Goal: Information Seeking & Learning: Learn about a topic

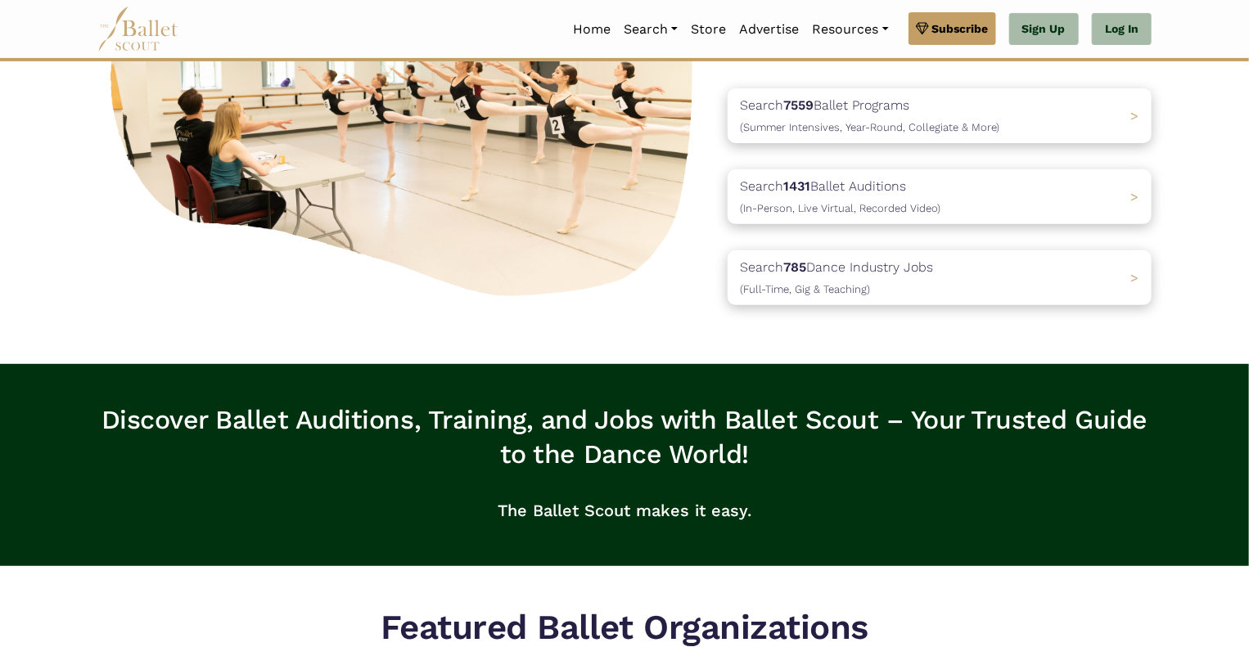
scroll to position [232, 0]
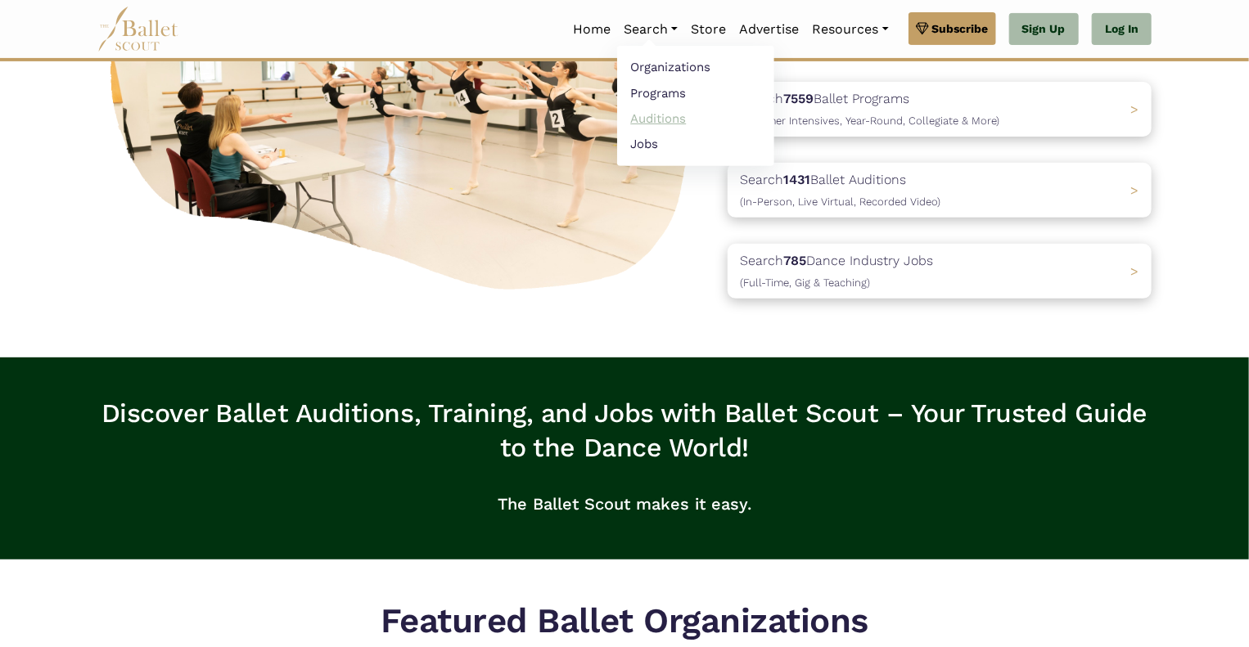
click at [664, 113] on link "Auditions" at bounding box center [695, 118] width 157 height 25
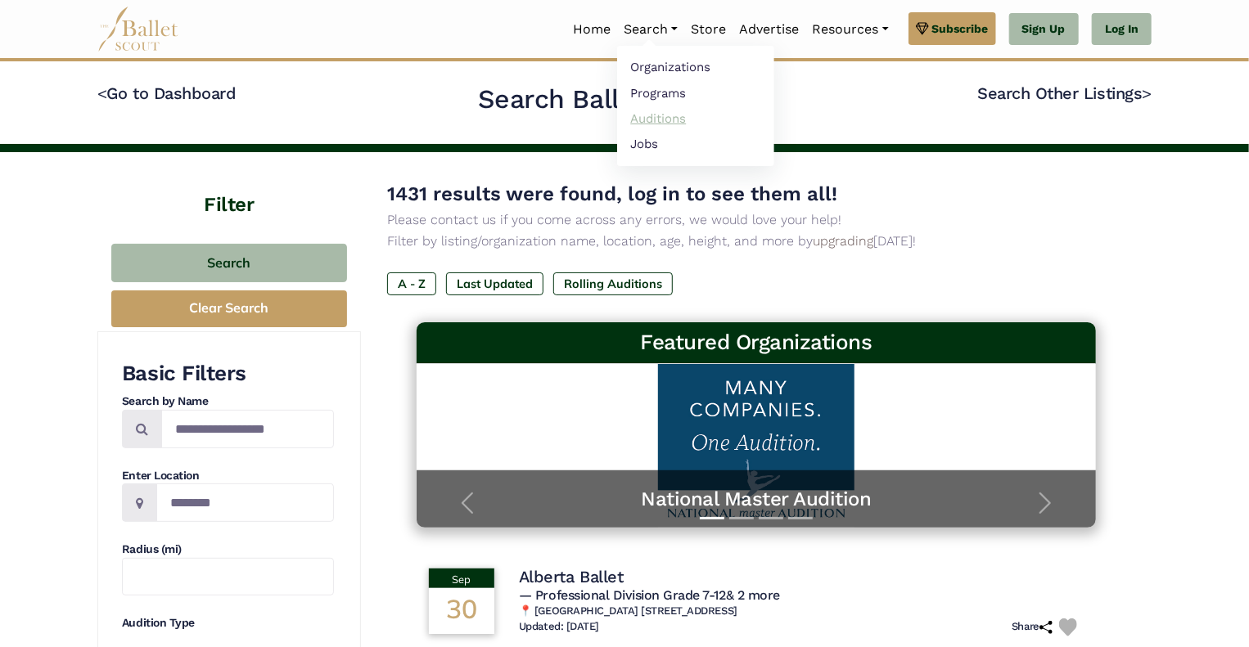
click at [651, 117] on link "Auditions" at bounding box center [695, 118] width 157 height 25
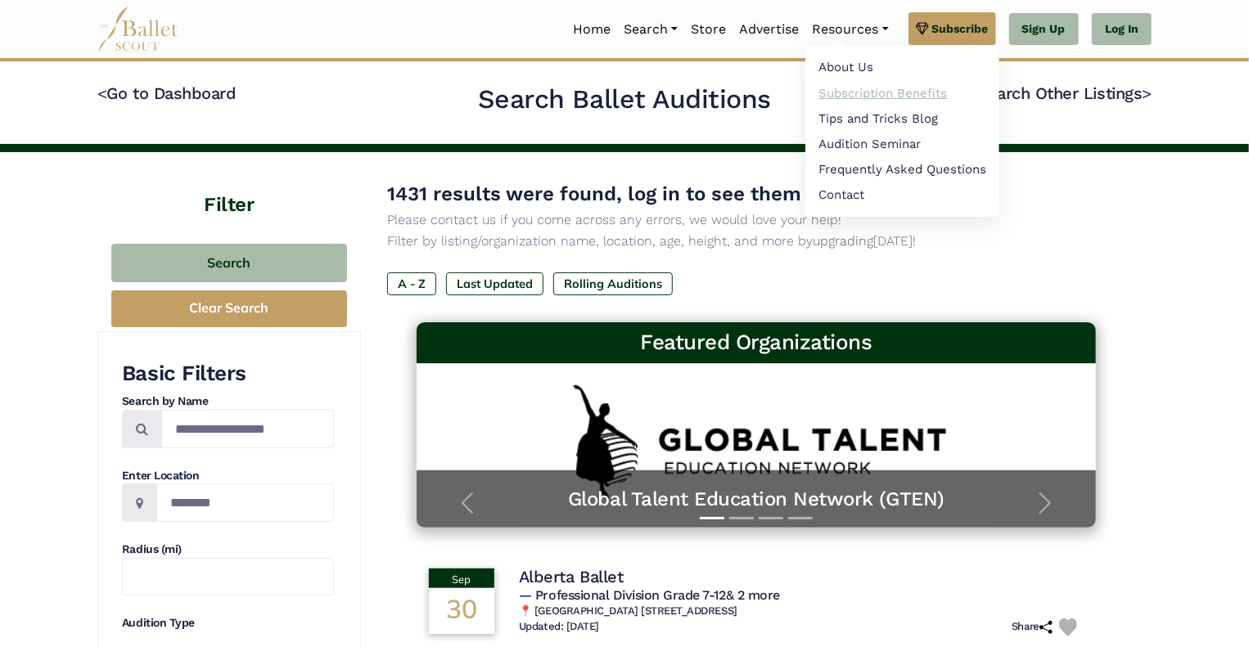
click at [853, 88] on link "Subscription Benefits" at bounding box center [902, 92] width 194 height 25
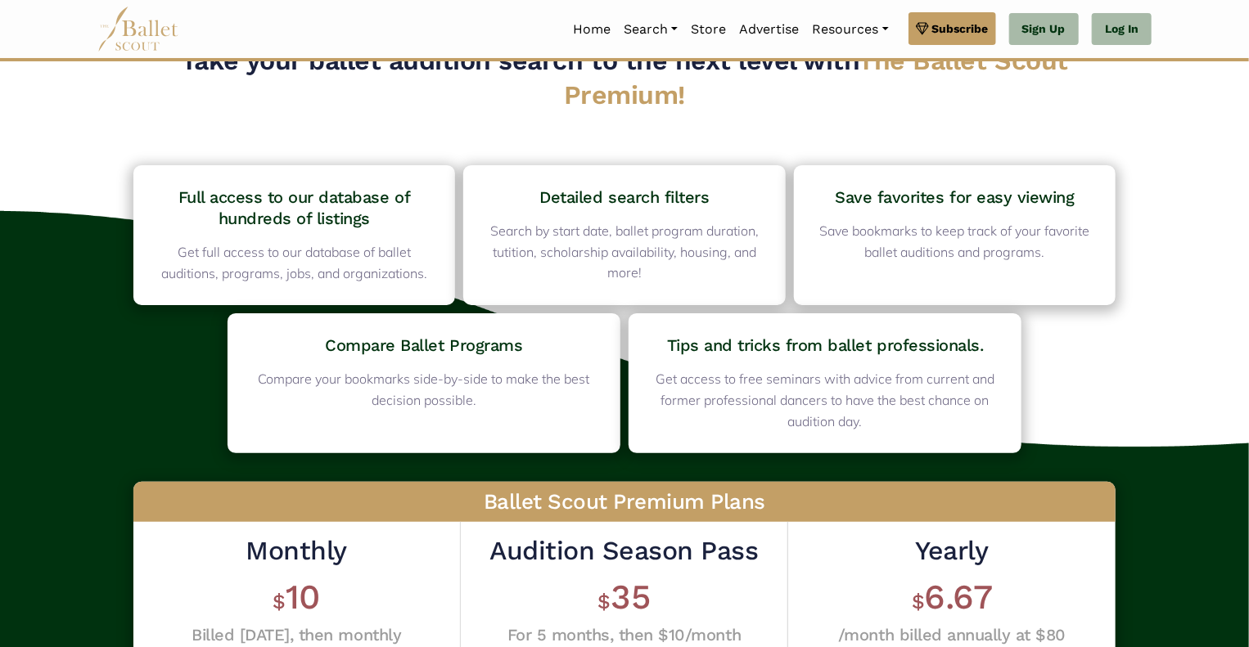
scroll to position [47, 0]
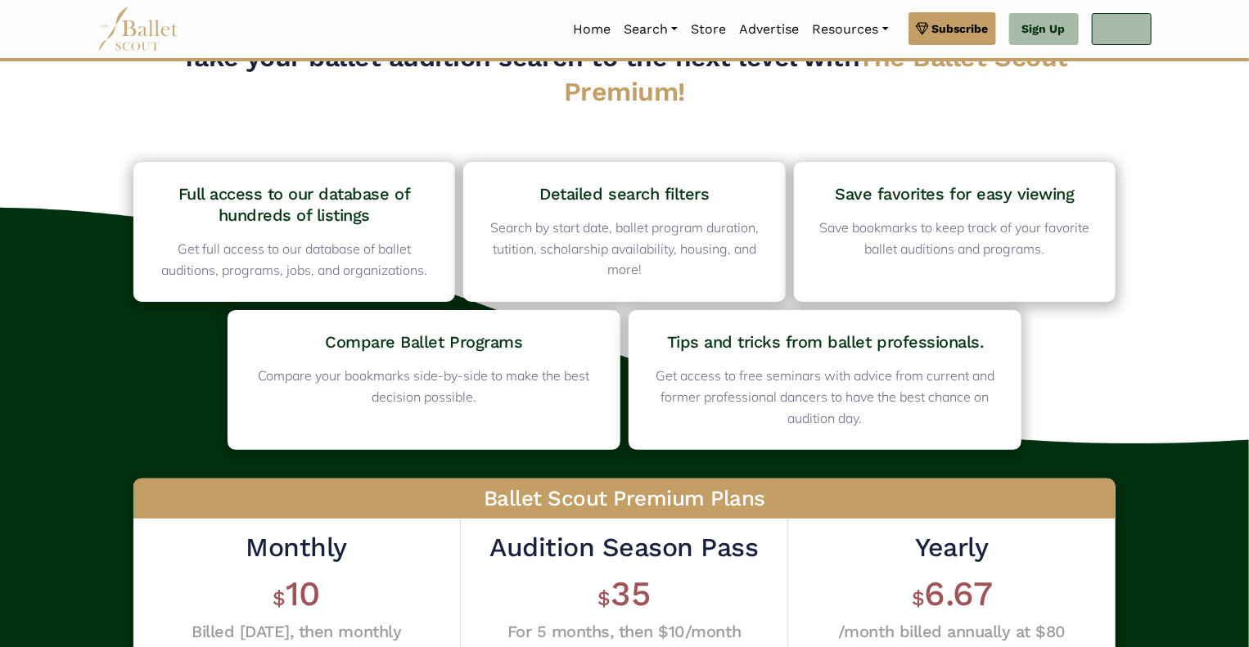
click at [1139, 28] on link "Log In" at bounding box center [1121, 29] width 60 height 33
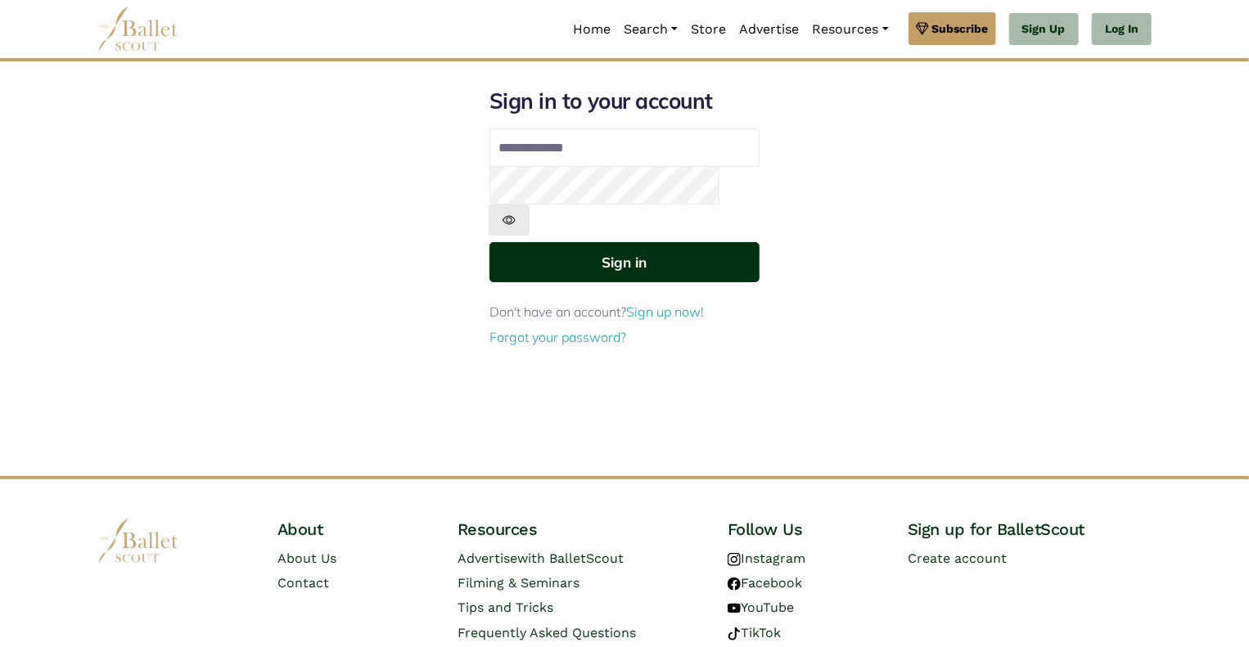
type input "**********"
click at [629, 242] on button "Sign in" at bounding box center [624, 262] width 270 height 40
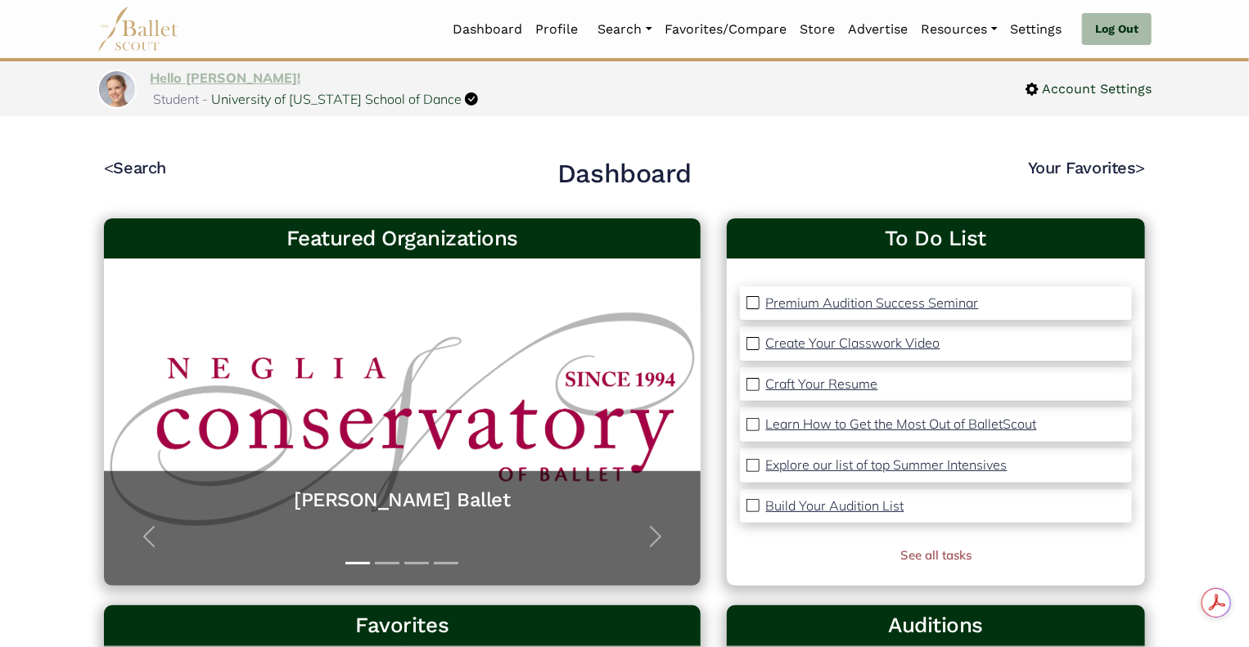
click at [171, 86] on link "Hello [PERSON_NAME]!" at bounding box center [225, 78] width 151 height 16
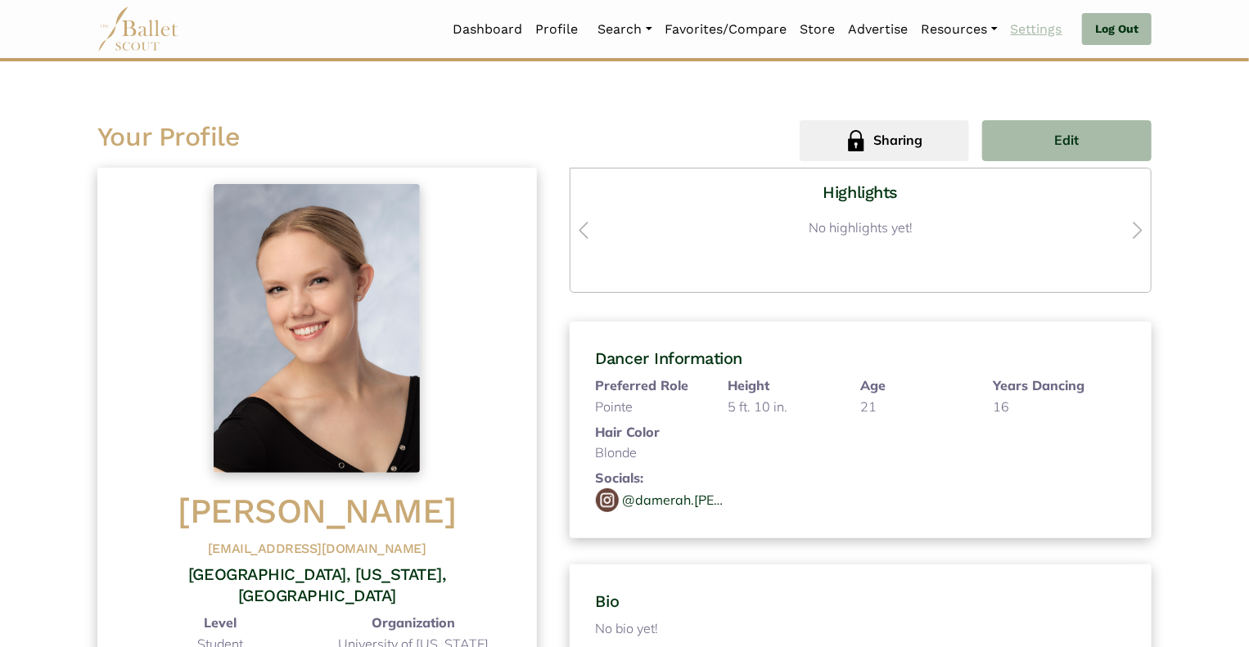
click at [1024, 31] on link "Settings" at bounding box center [1036, 29] width 65 height 34
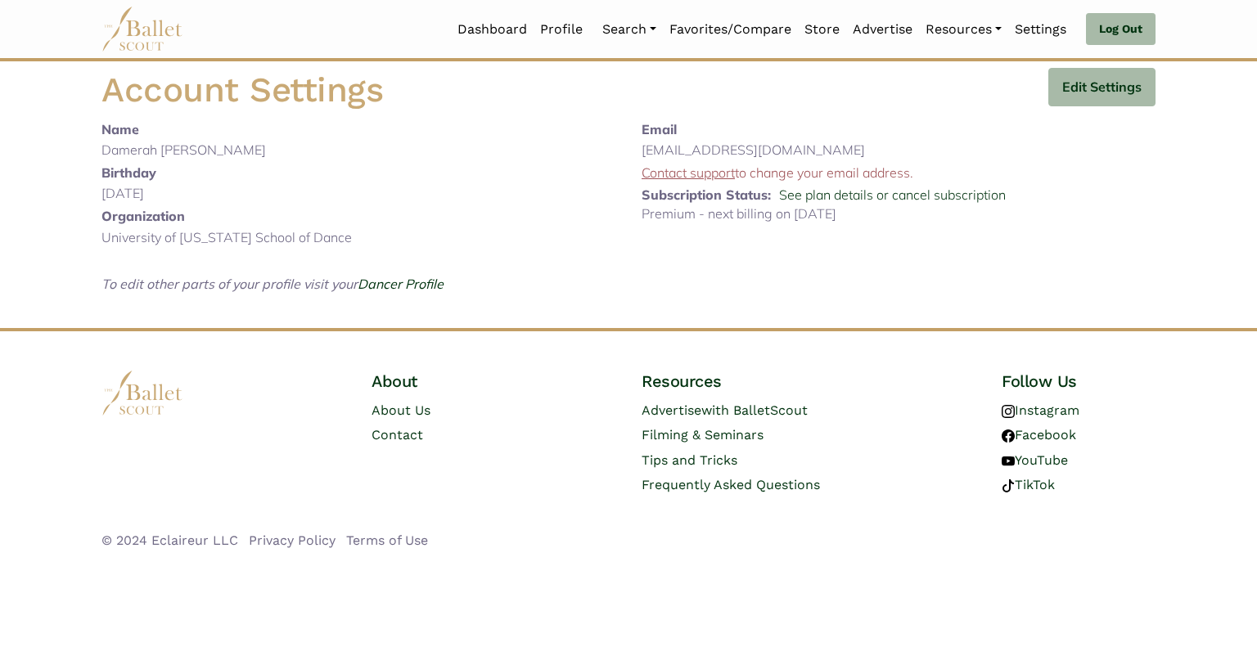
click at [1197, 235] on body "Loading... Please Wait Dashboard Profile" at bounding box center [628, 282] width 1257 height 565
click at [1208, 273] on body "Loading... Please Wait Dashboard Profile" at bounding box center [628, 282] width 1257 height 565
click at [561, 28] on link "Profile" at bounding box center [561, 29] width 56 height 34
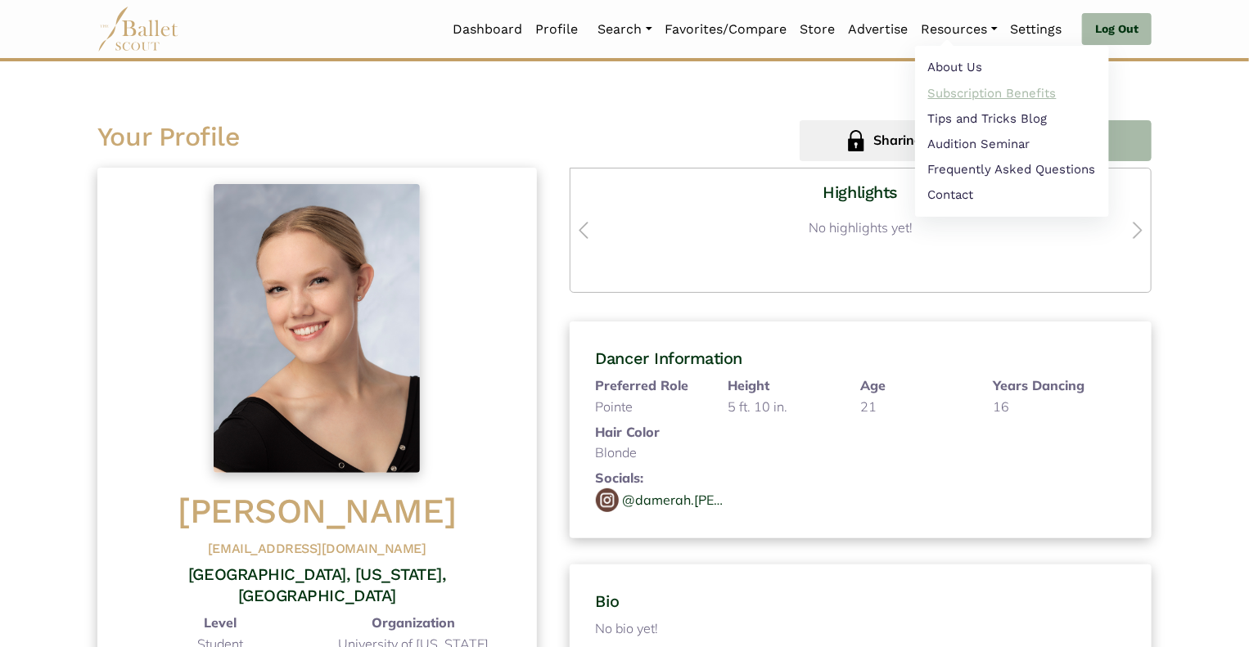
click at [968, 88] on link "Subscription Benefits" at bounding box center [1012, 92] width 194 height 25
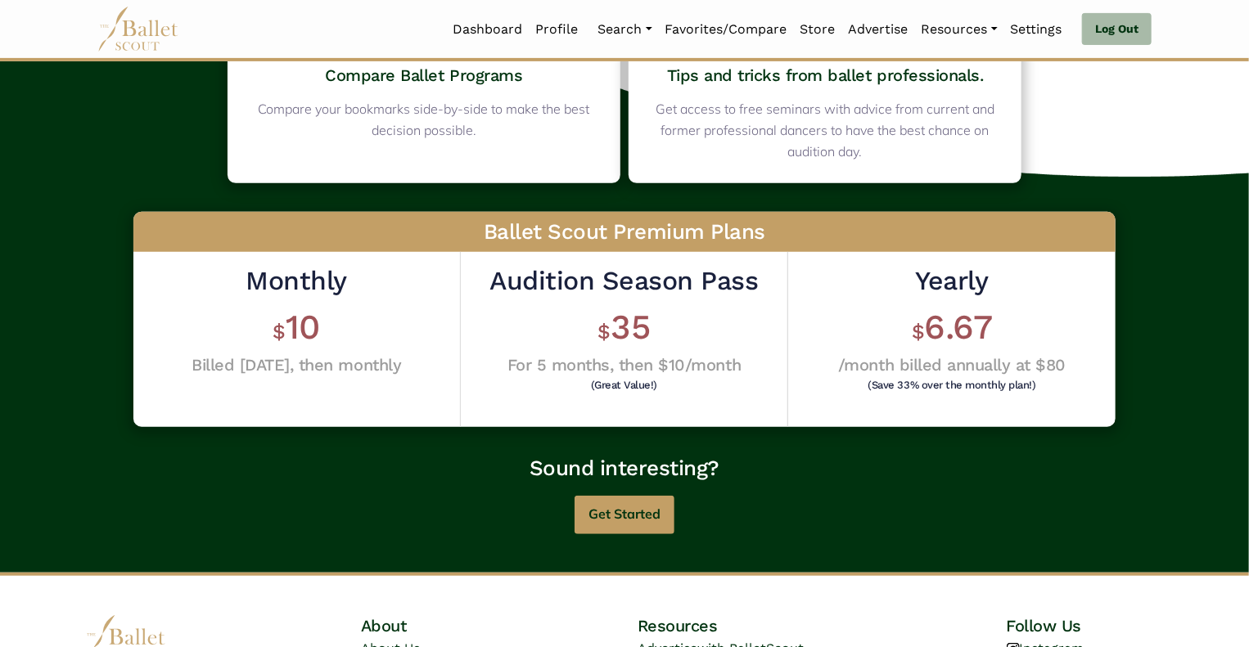
scroll to position [317, 0]
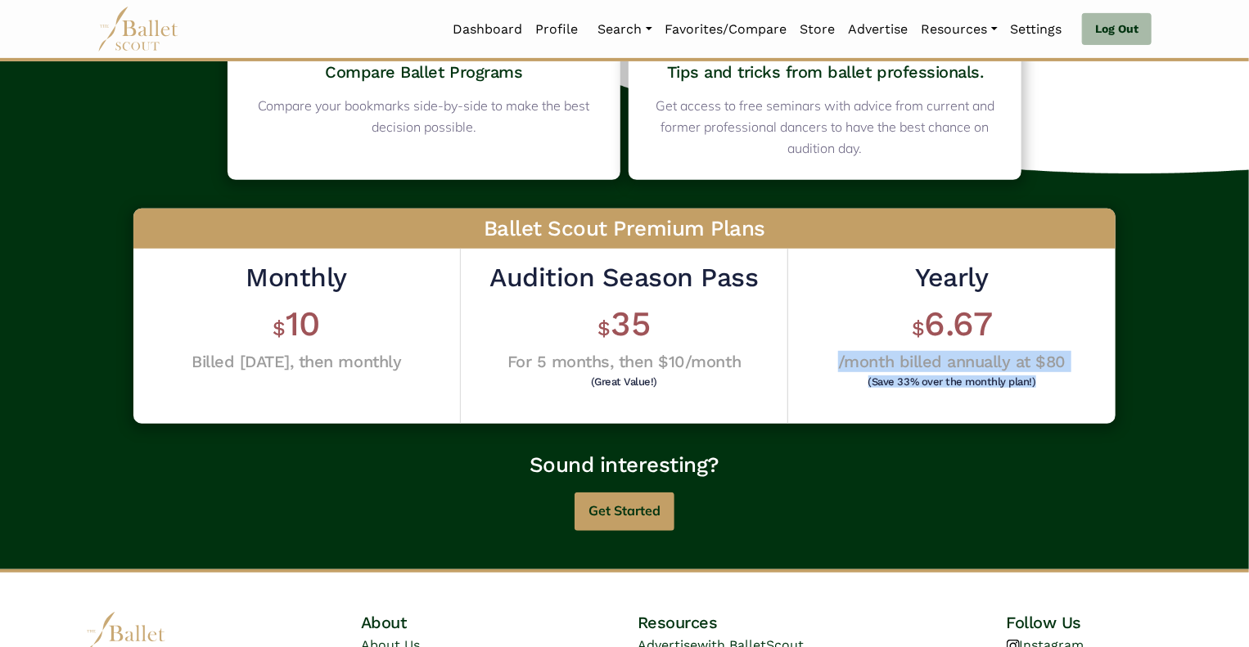
drag, startPoint x: 1248, startPoint y: 331, endPoint x: 1259, endPoint y: 416, distance: 85.0
click at [1248, 416] on html "Loading... Please Wait Dashboard Profile Organizations" at bounding box center [624, 241] width 1249 height 1116
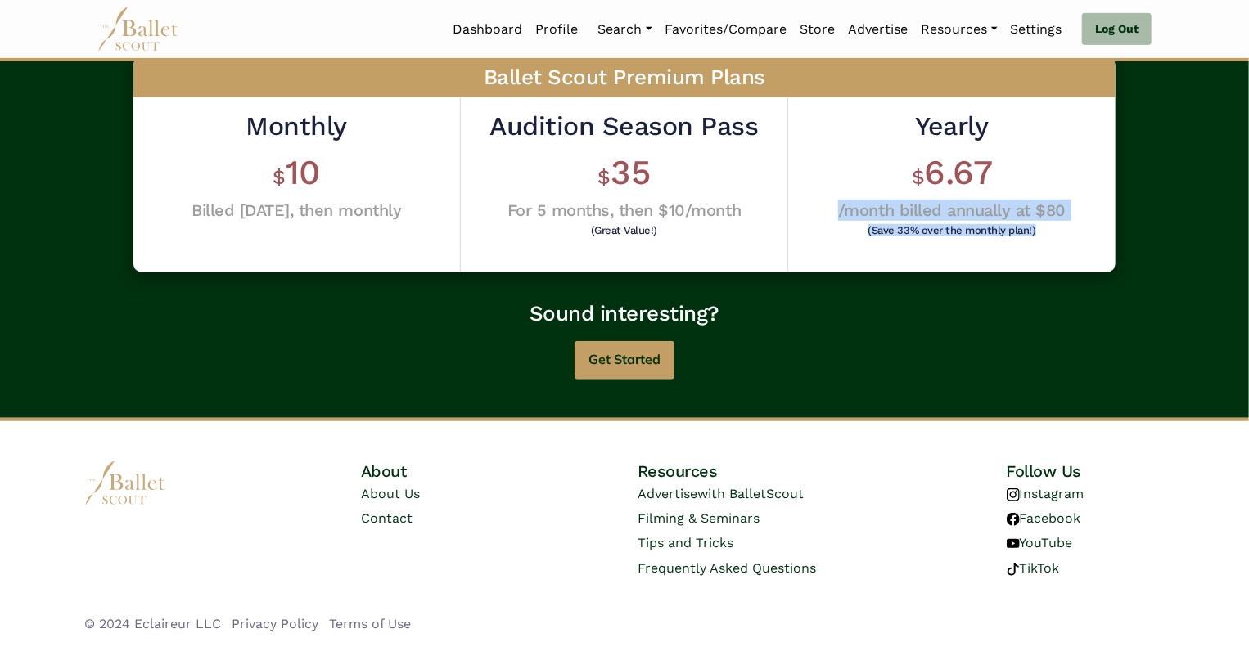
scroll to position [0, 0]
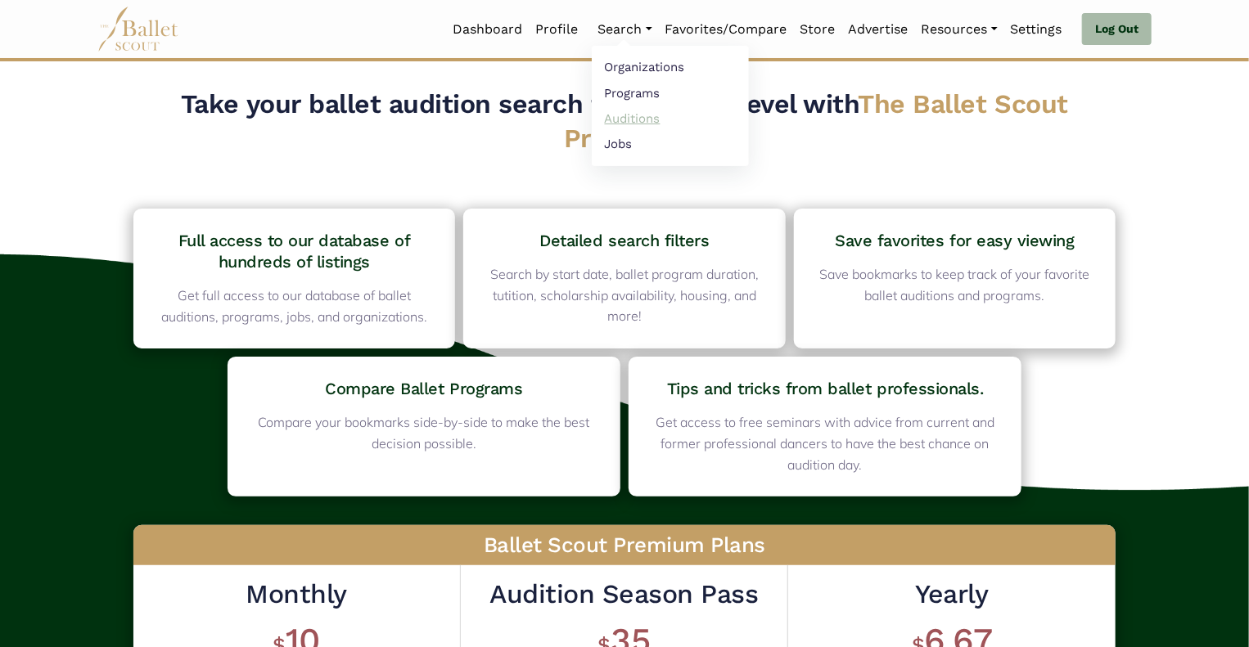
click at [626, 117] on link "Auditions" at bounding box center [670, 118] width 157 height 25
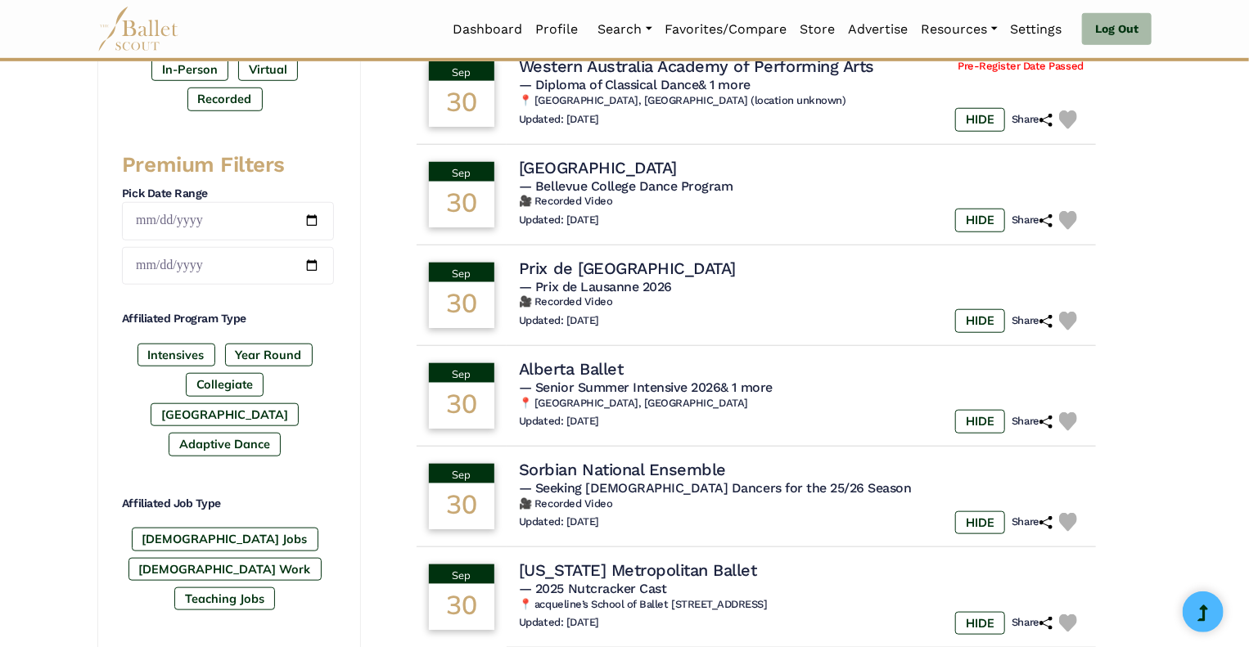
scroll to position [596, 0]
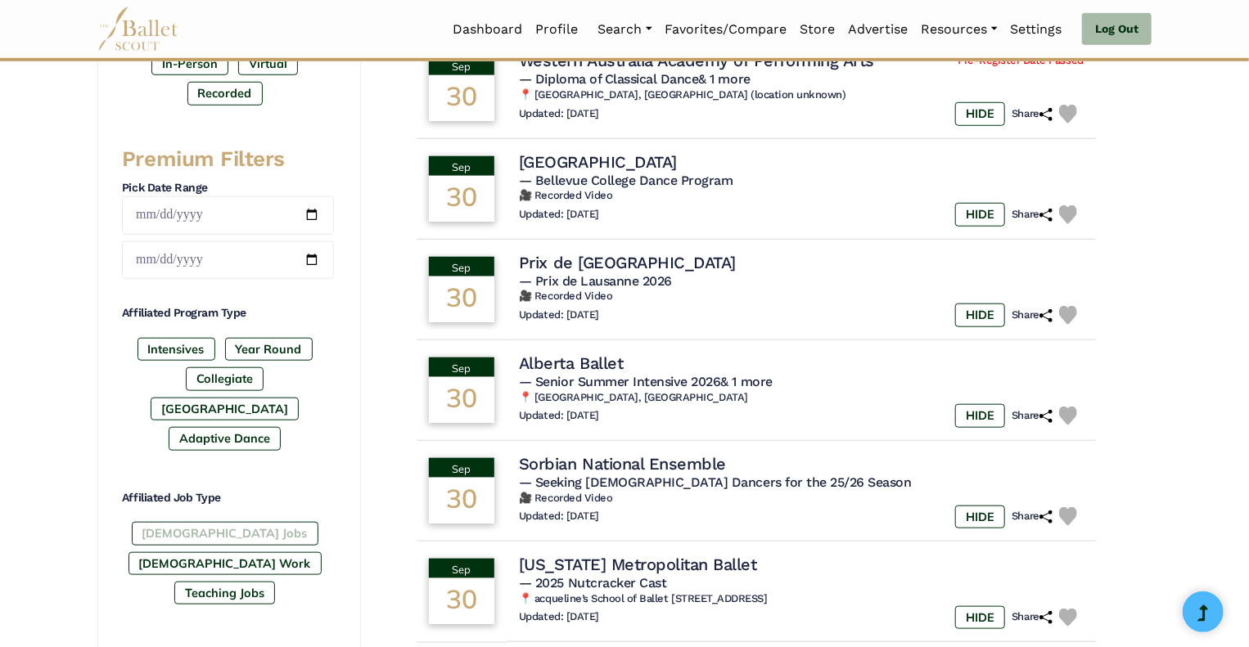
click at [171, 522] on label "[DEMOGRAPHIC_DATA] Jobs" at bounding box center [225, 533] width 187 height 23
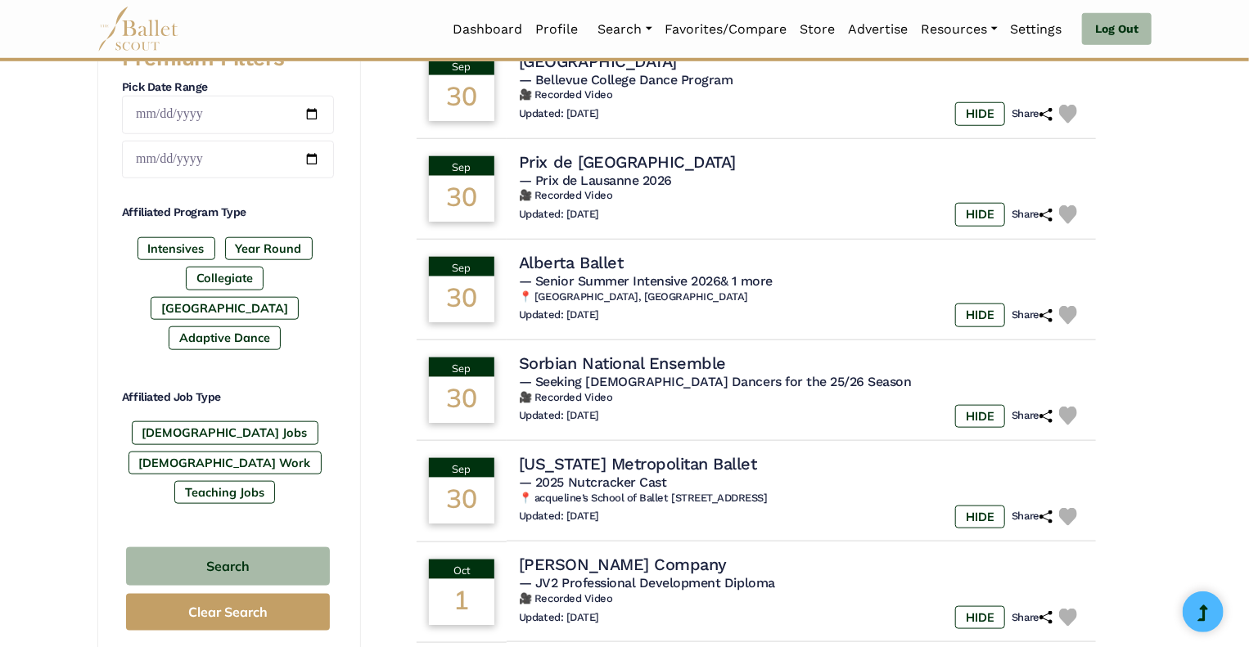
scroll to position [705, 0]
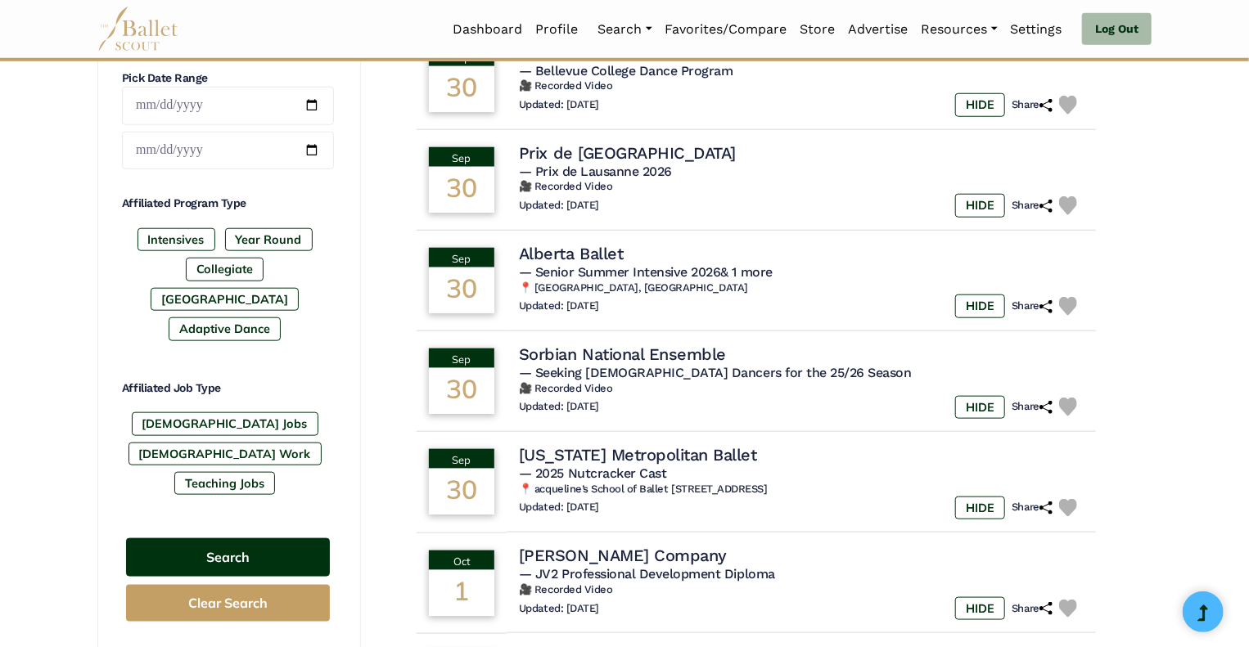
click at [272, 538] on button "Search" at bounding box center [228, 557] width 204 height 38
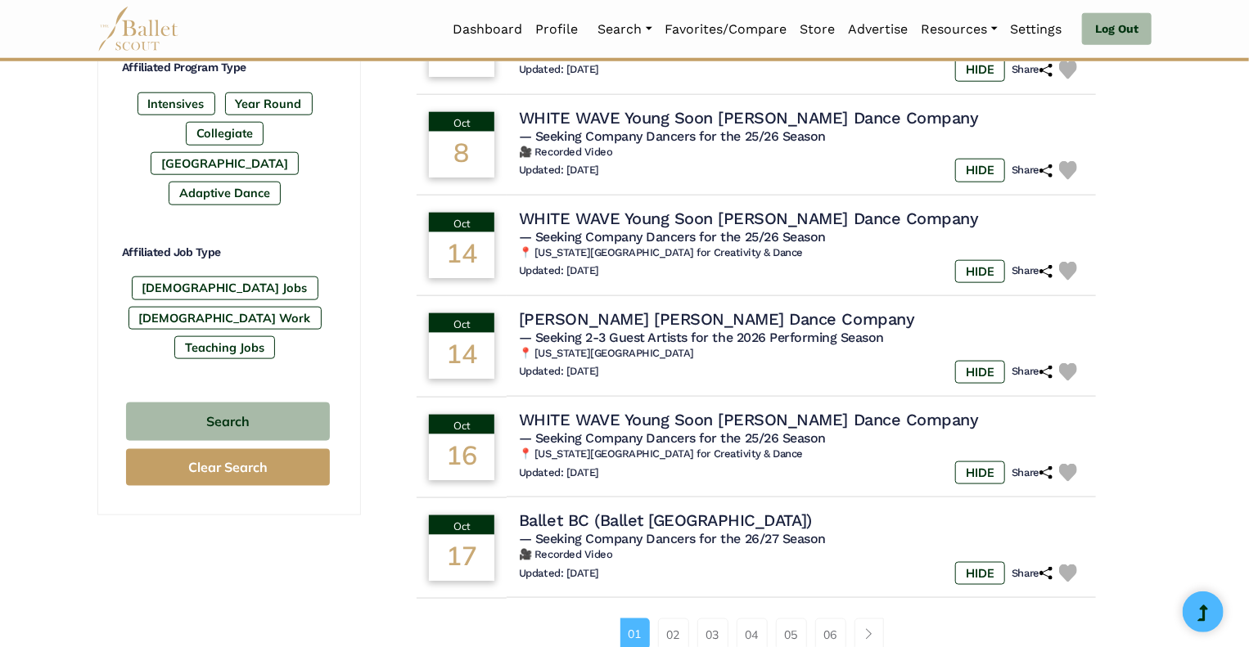
scroll to position [907, 0]
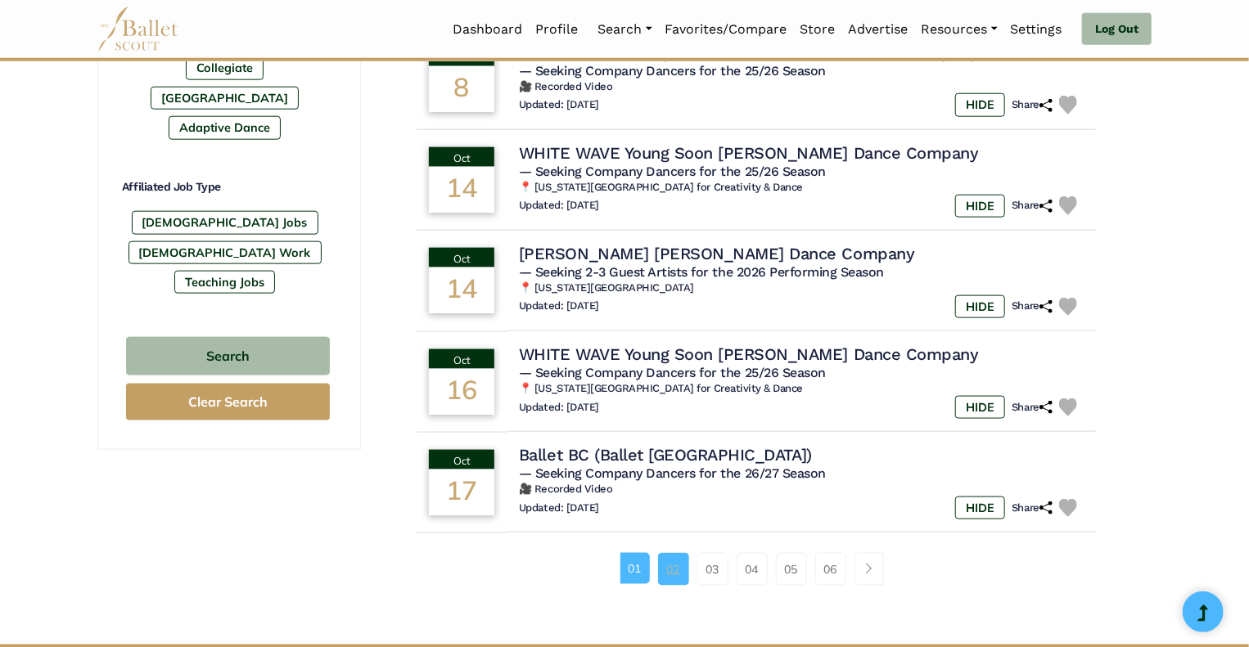
click at [680, 568] on link "02" at bounding box center [673, 569] width 31 height 33
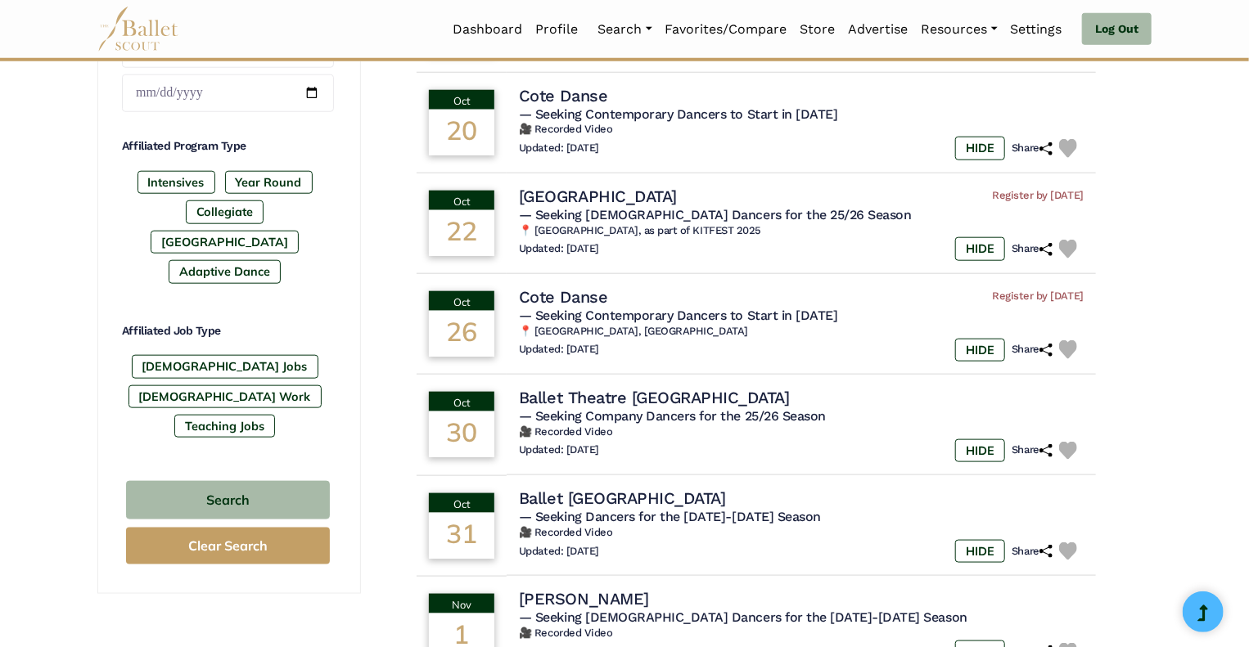
scroll to position [877, 0]
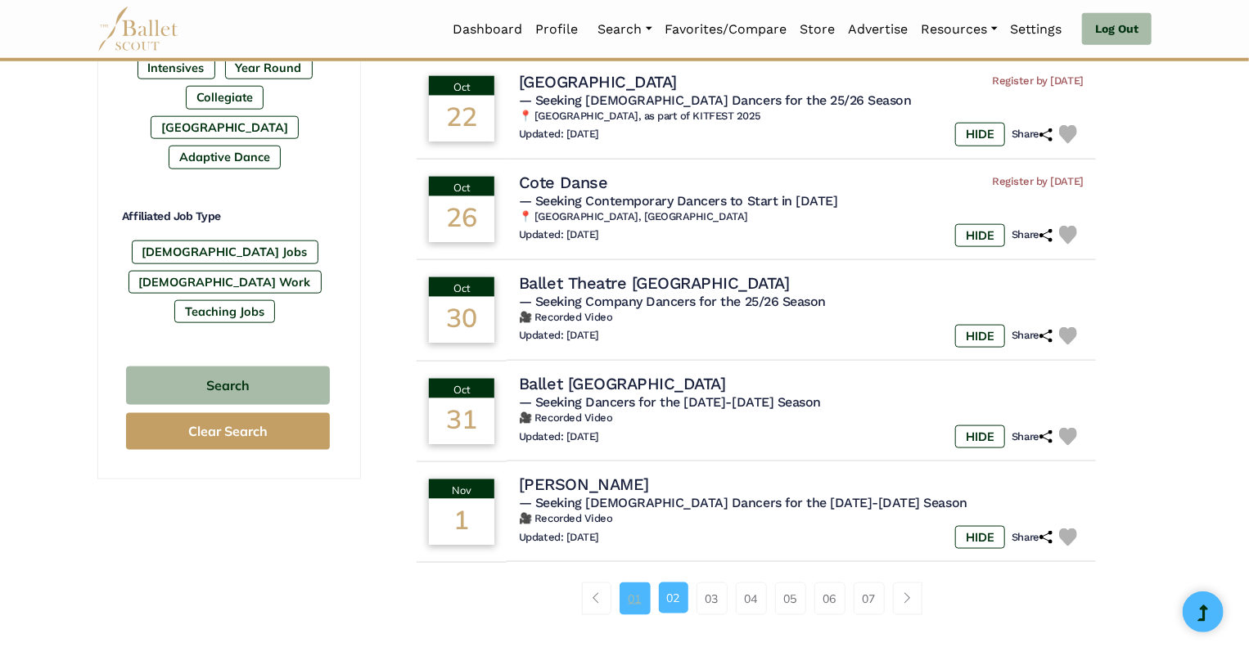
click at [632, 601] on link "01" at bounding box center [634, 599] width 31 height 33
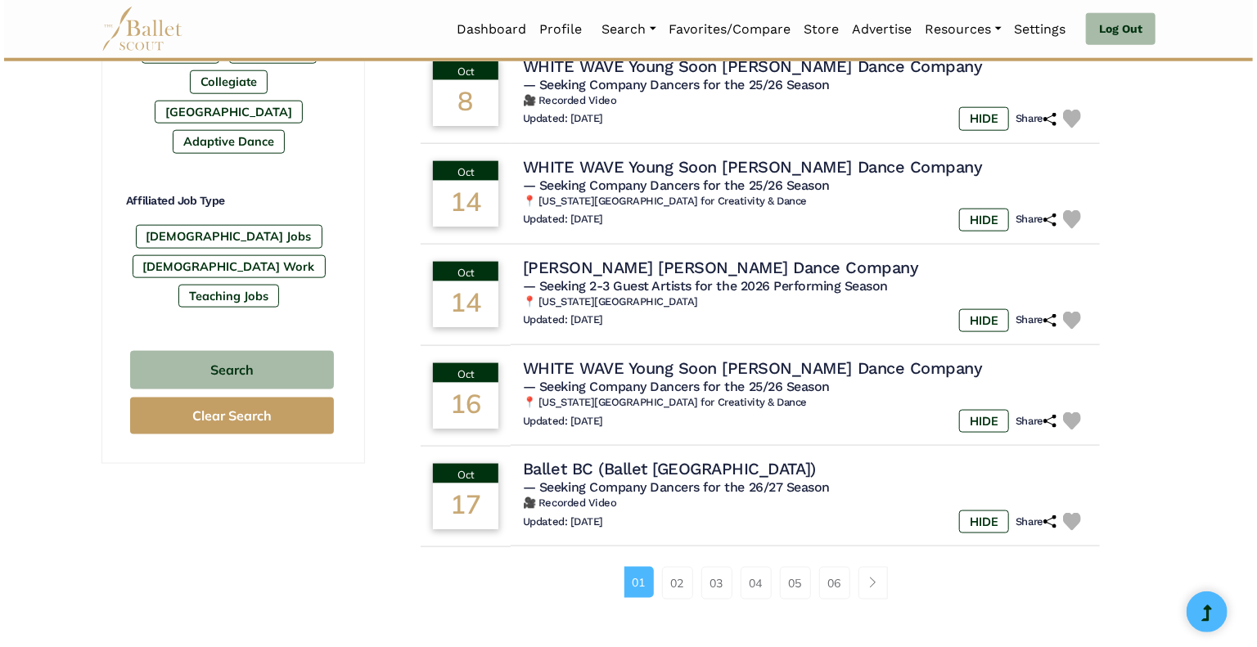
scroll to position [893, 0]
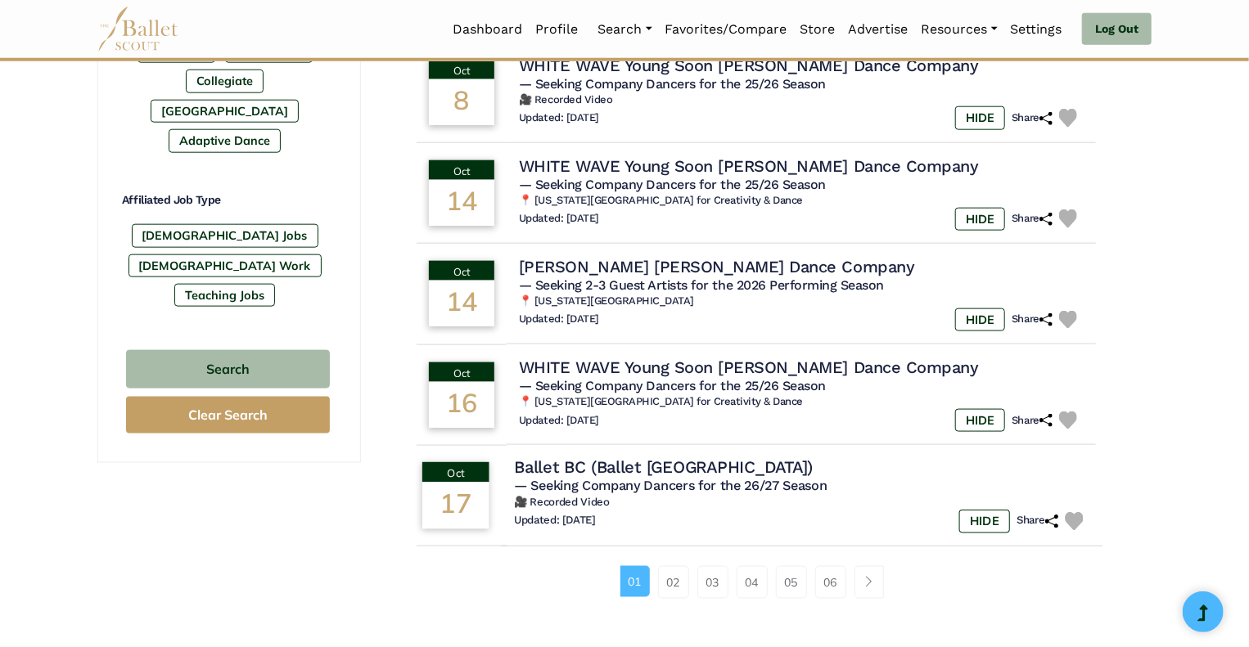
click at [640, 472] on h4 "Ballet BC (Ballet British Columbia)" at bounding box center [663, 468] width 299 height 22
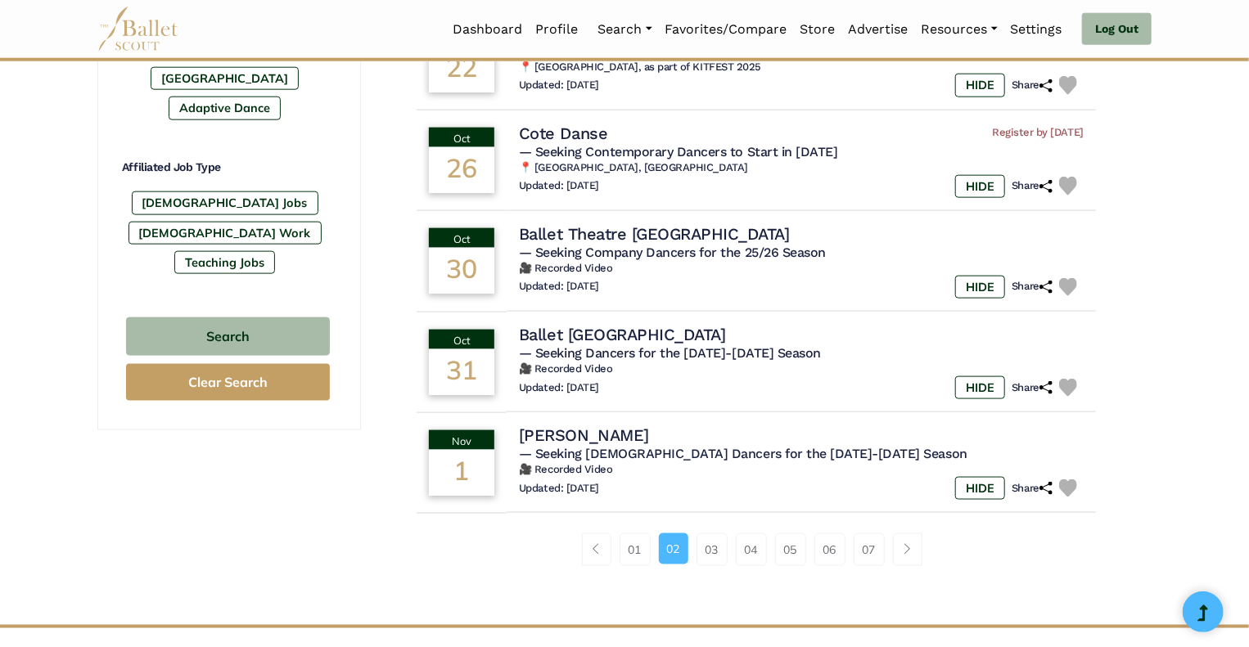
scroll to position [934, 0]
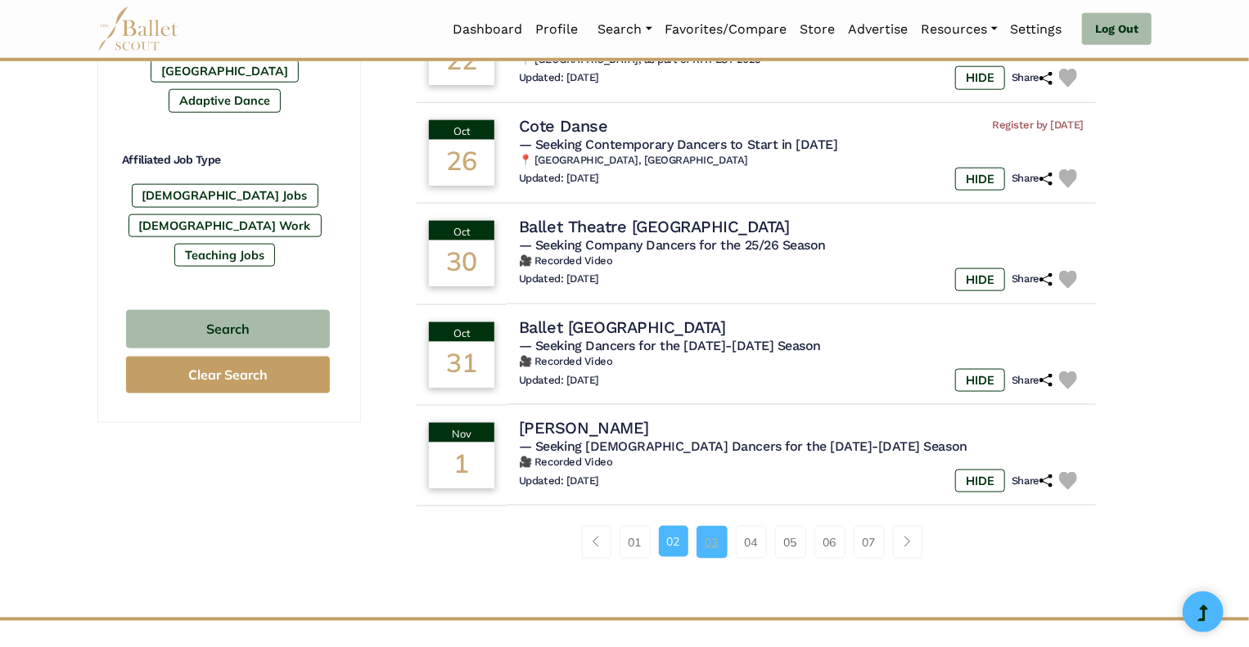
click at [710, 547] on link "03" at bounding box center [711, 542] width 31 height 33
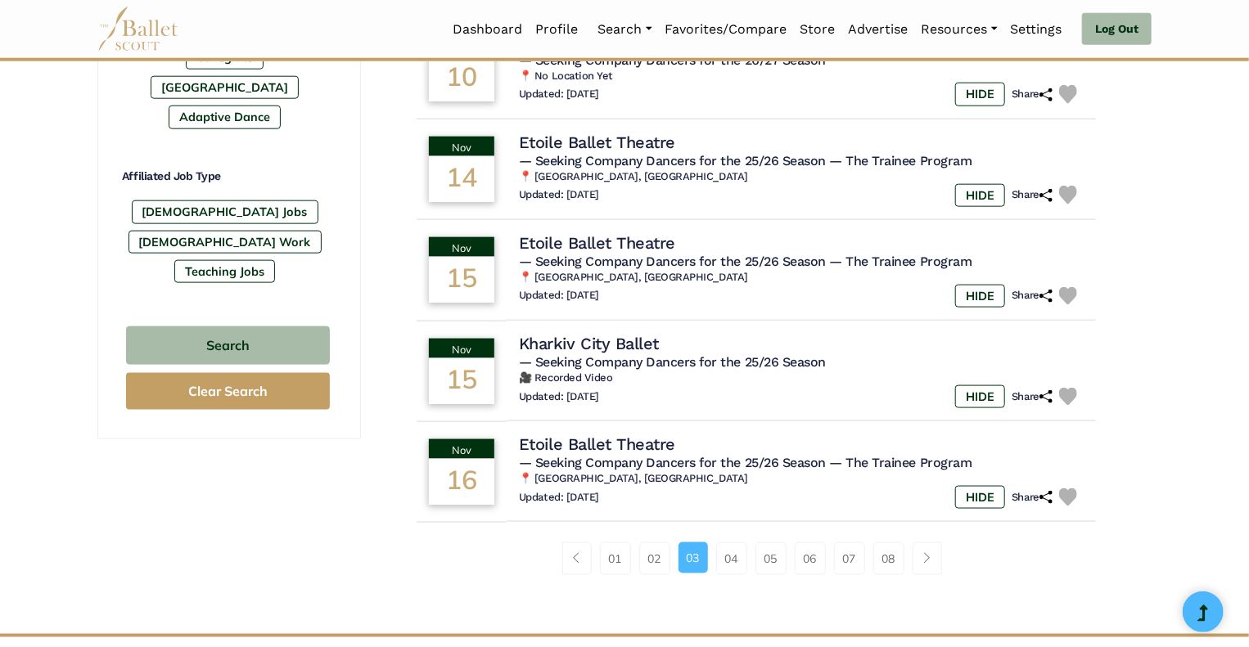
scroll to position [919, 0]
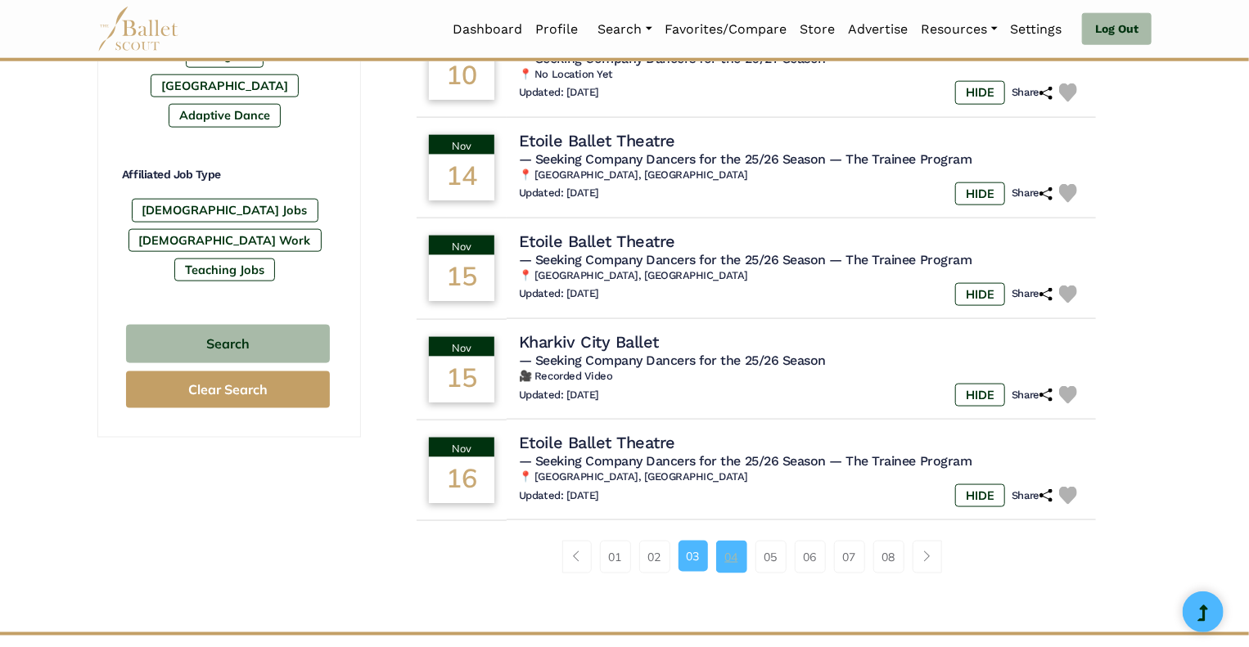
click at [739, 561] on link "04" at bounding box center [731, 557] width 31 height 33
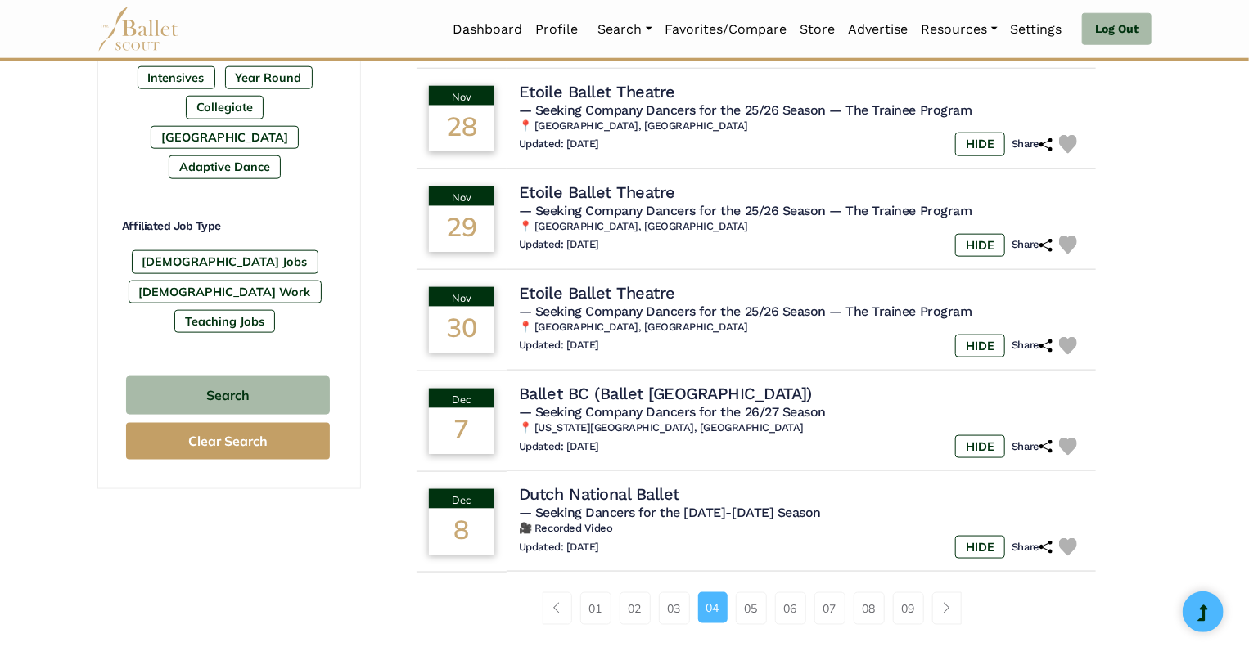
scroll to position [869, 0]
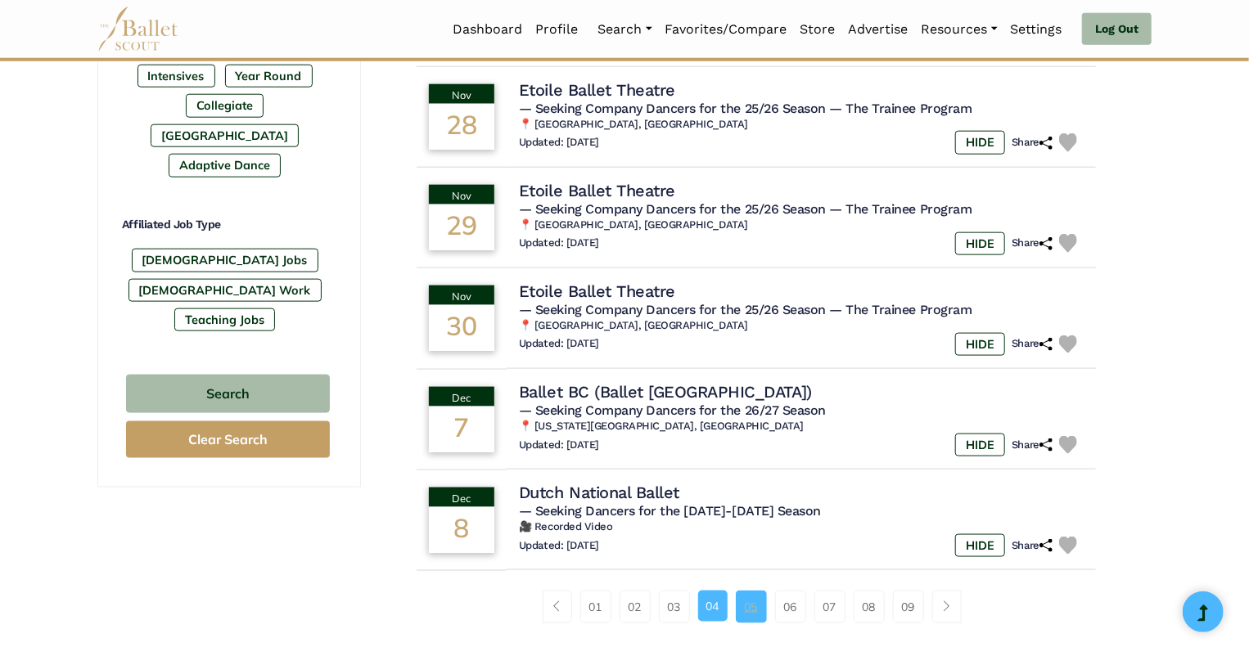
click at [749, 611] on link "05" at bounding box center [751, 607] width 31 height 33
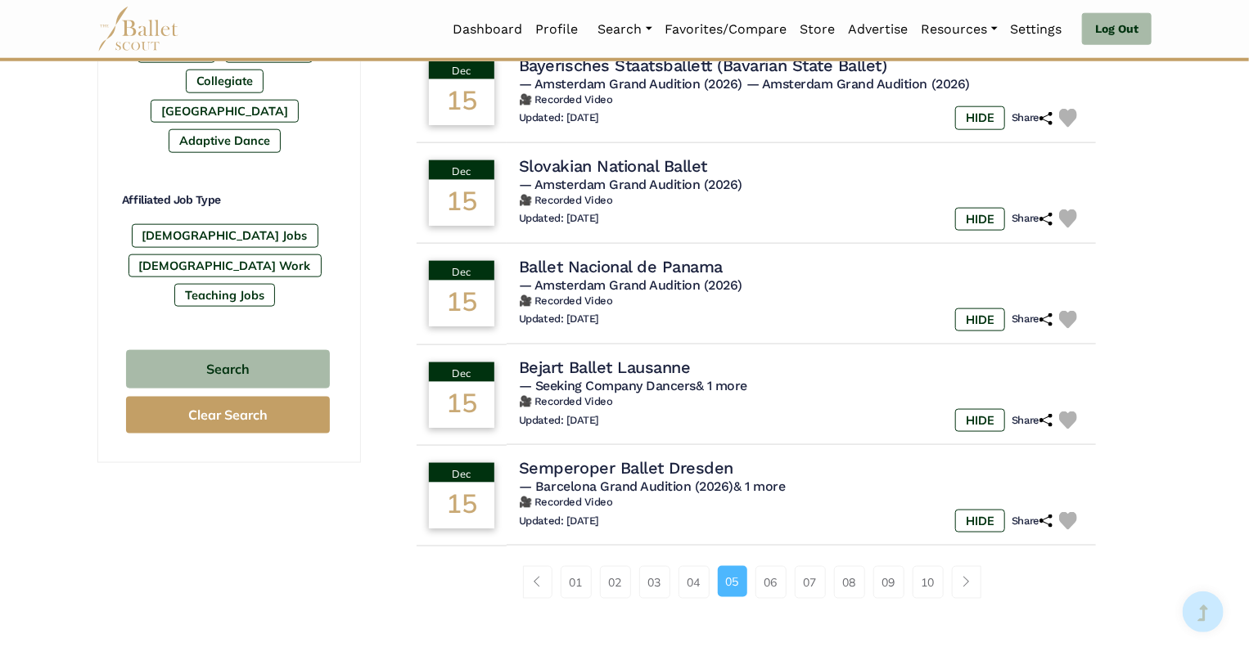
scroll to position [1132, 0]
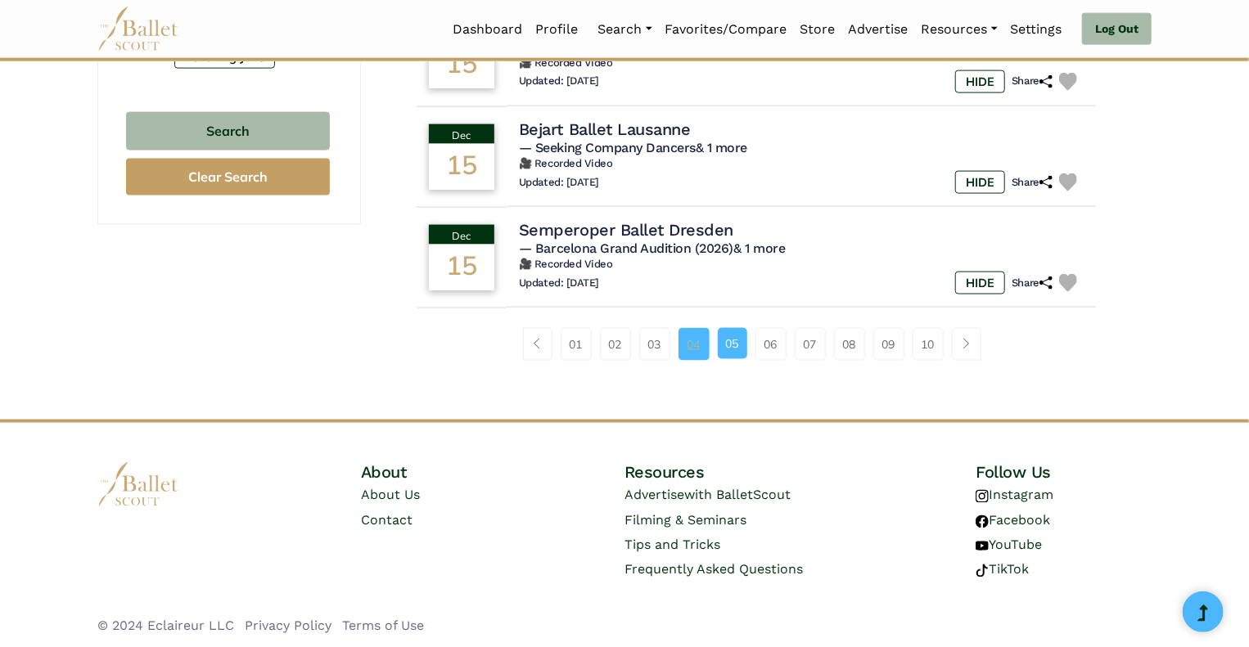
click at [694, 343] on link "04" at bounding box center [693, 344] width 31 height 33
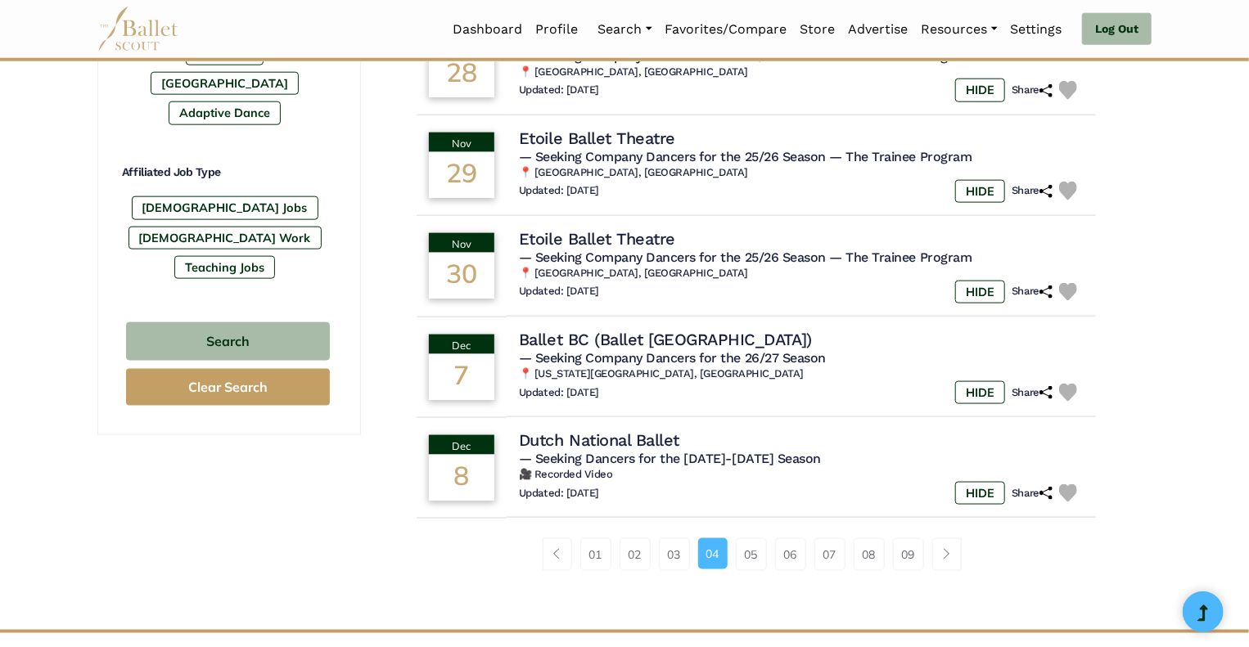
scroll to position [923, 0]
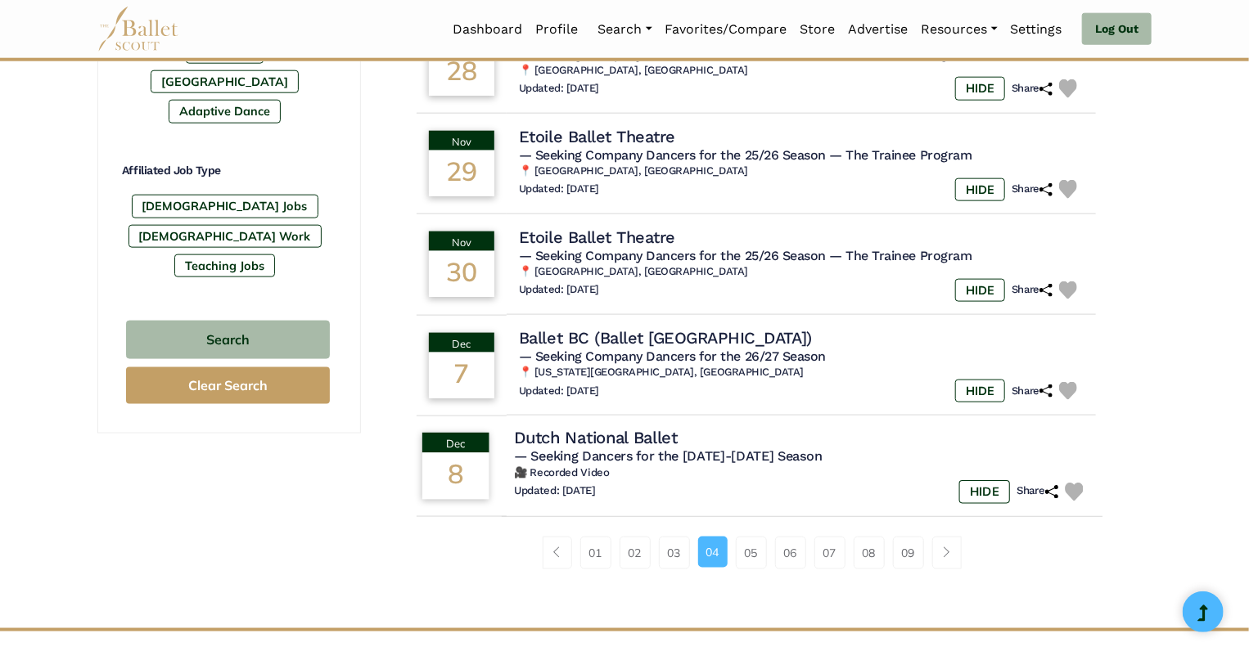
click at [641, 441] on h4 "Dutch National Ballet" at bounding box center [596, 438] width 164 height 22
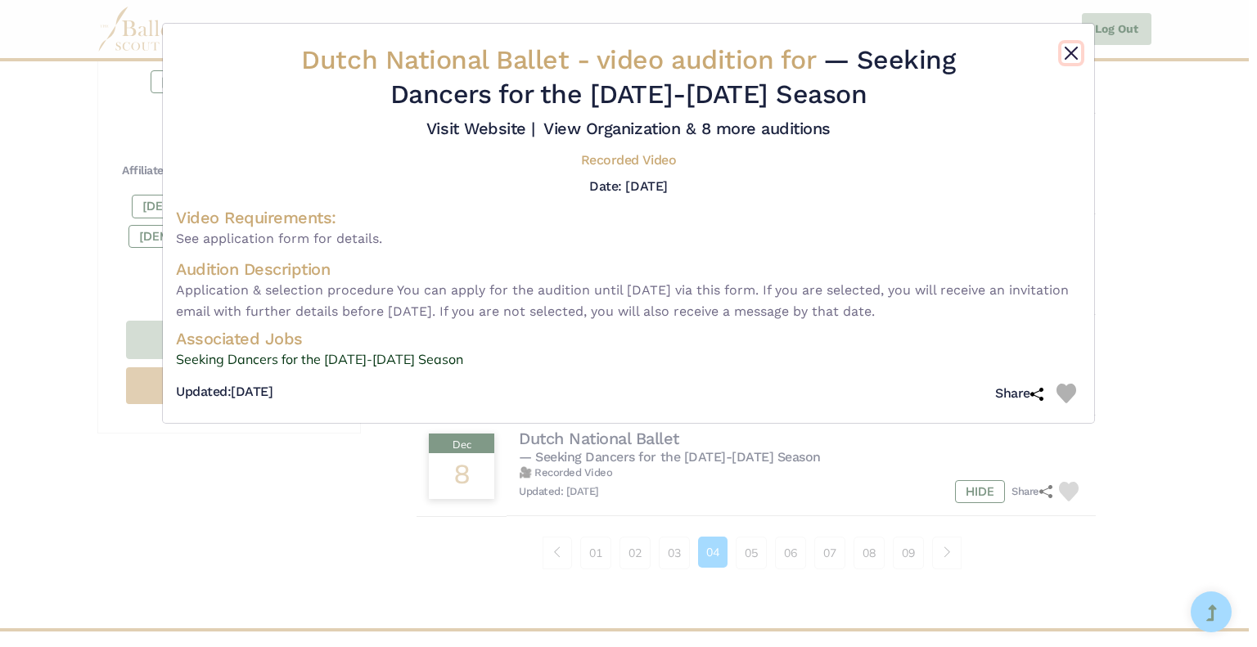
click at [1069, 57] on button "Close" at bounding box center [1071, 53] width 20 height 20
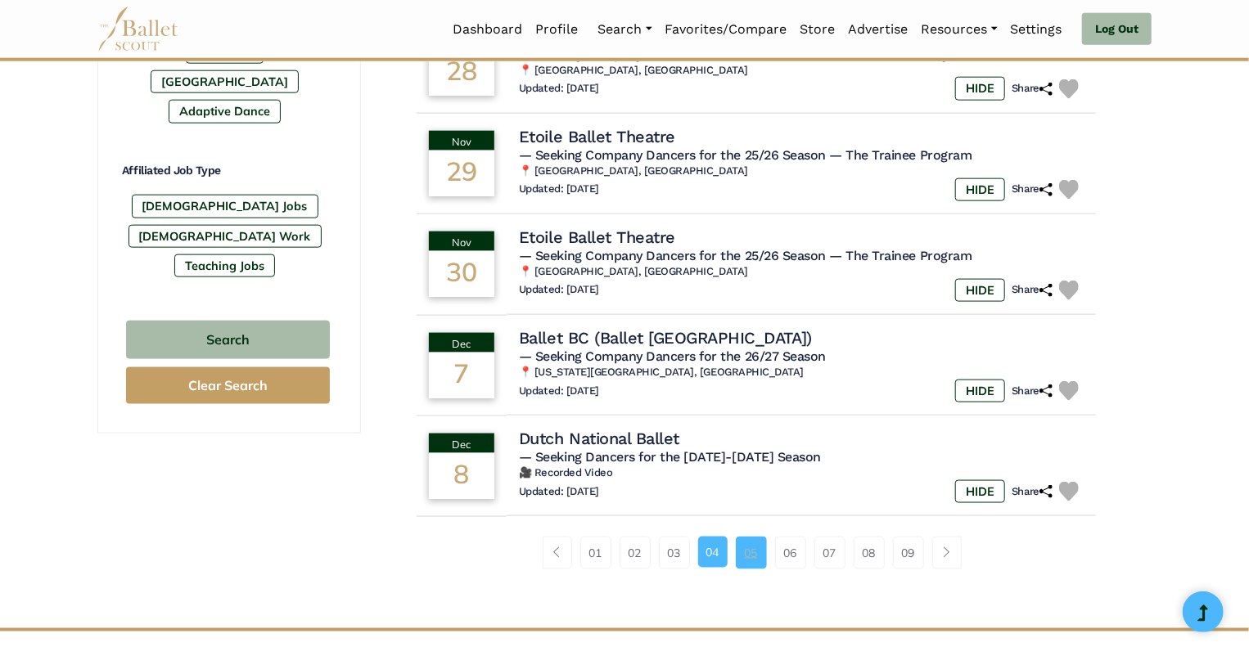
click at [741, 546] on link "05" at bounding box center [751, 553] width 31 height 33
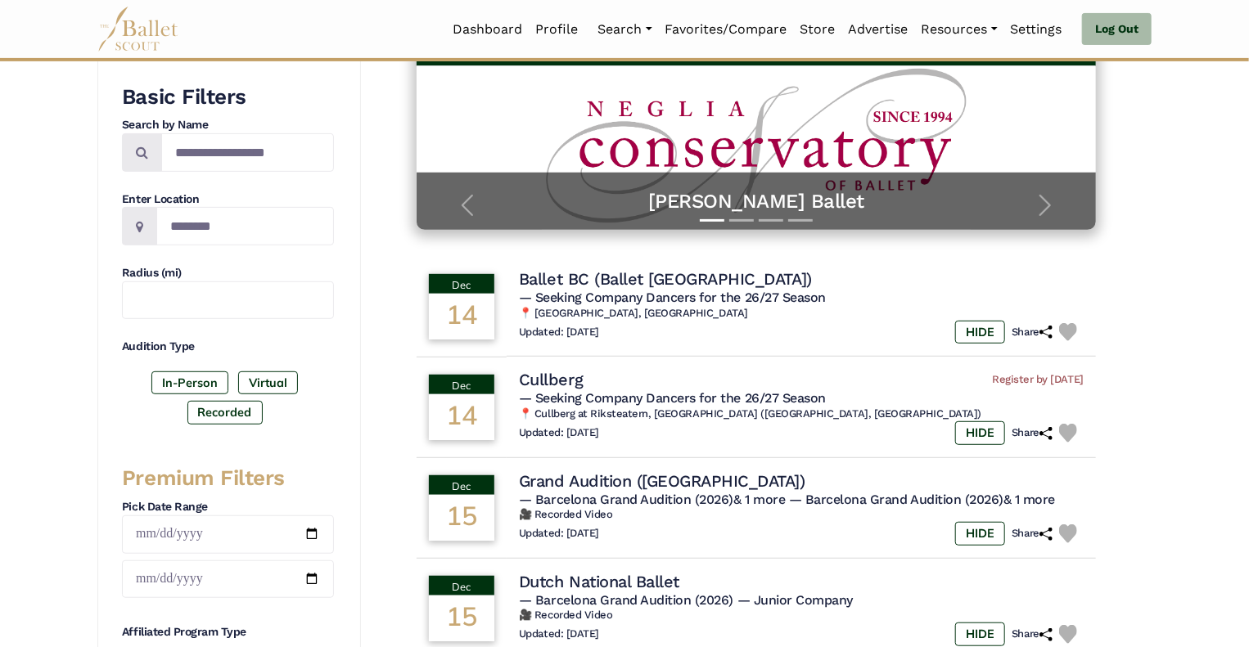
scroll to position [305, 0]
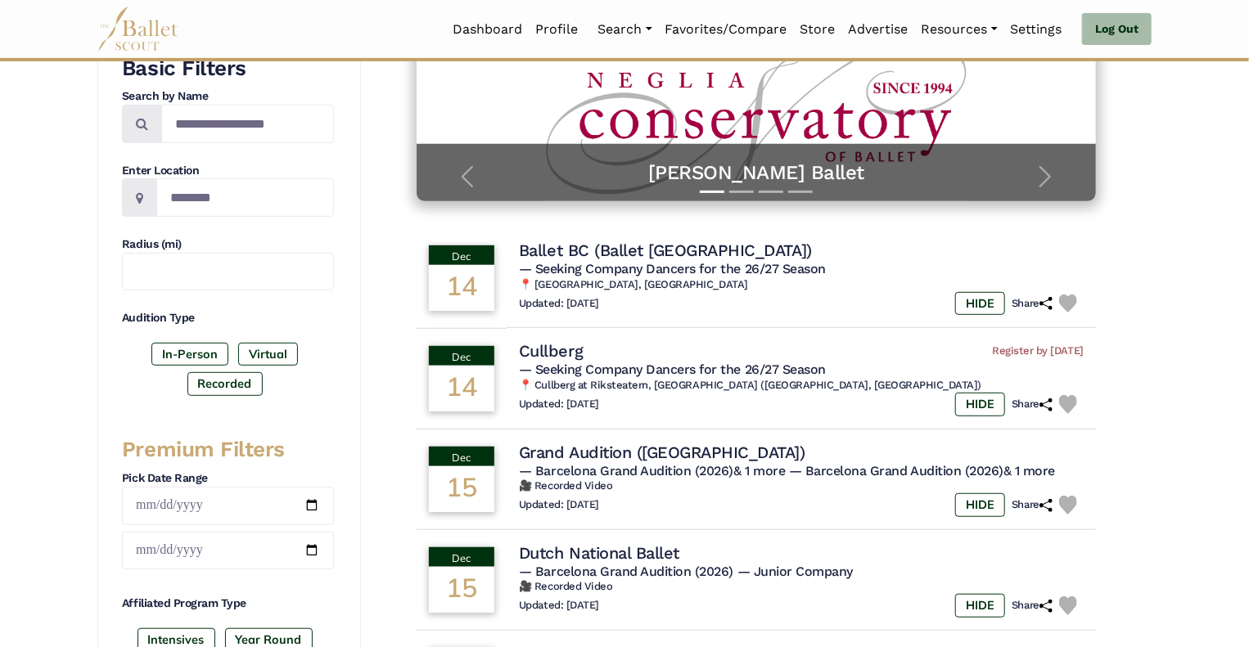
drag, startPoint x: 1247, startPoint y: 258, endPoint x: 1258, endPoint y: 318, distance: 61.6
click at [1248, 318] on html "Loading... Please Wait Dashboard Profile Organizations" at bounding box center [624, 585] width 1249 height 1781
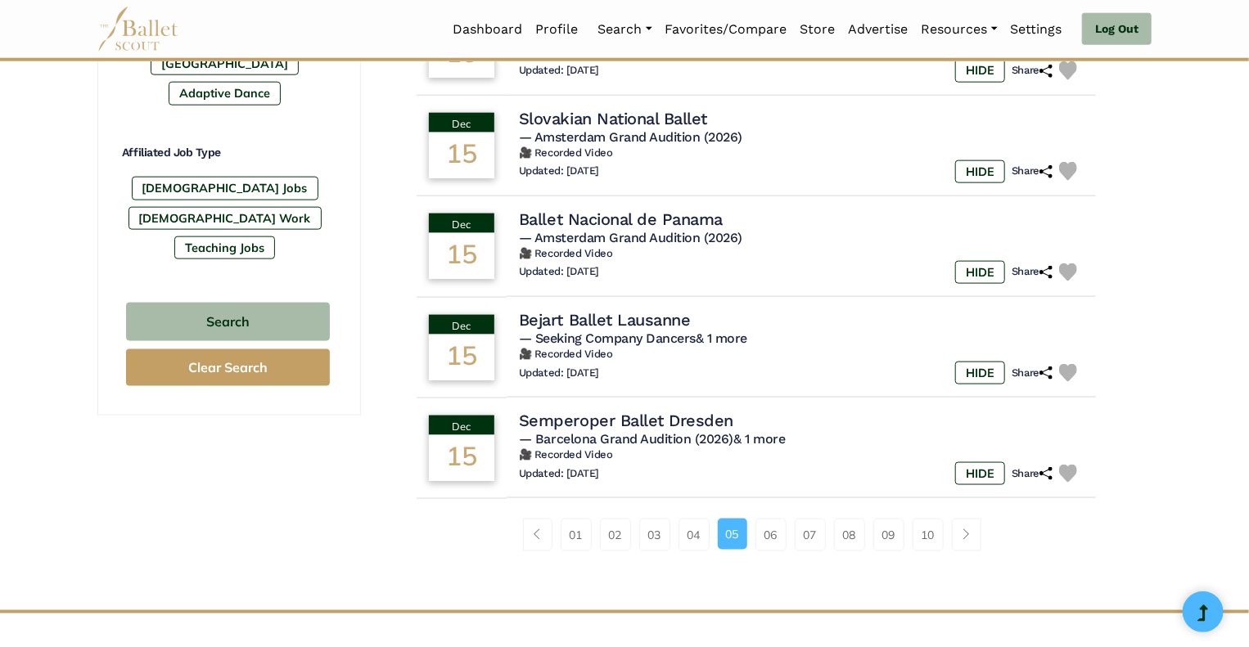
scroll to position [943, 0]
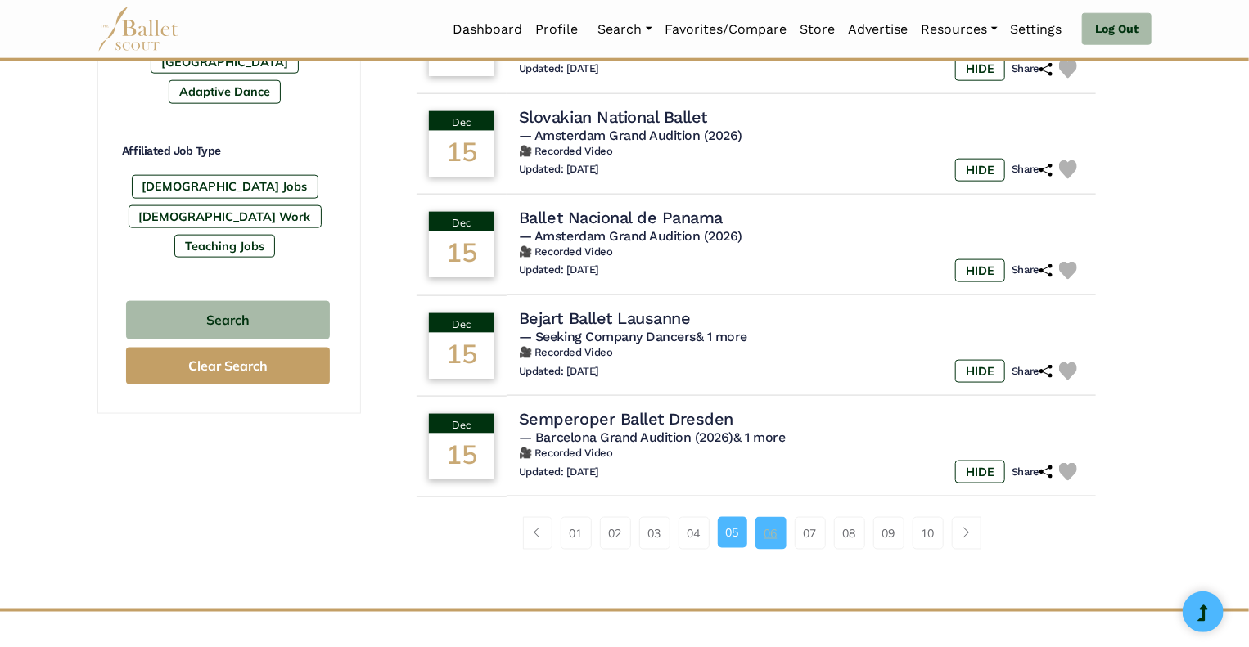
click at [772, 538] on link "06" at bounding box center [770, 533] width 31 height 33
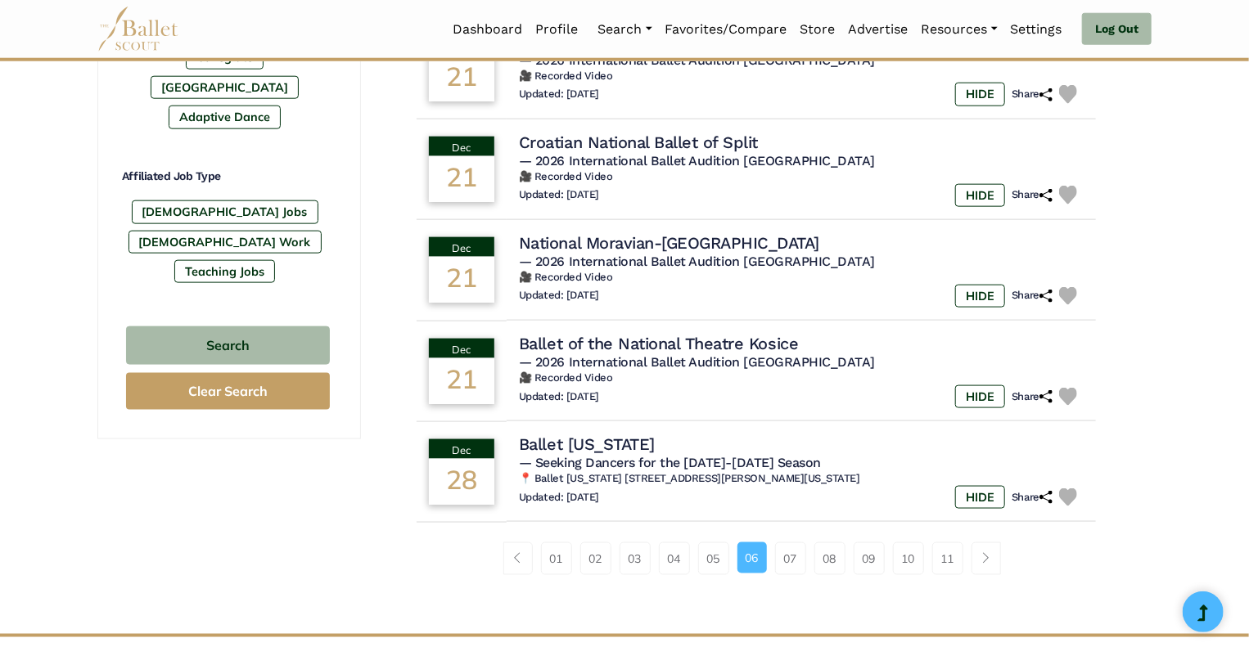
scroll to position [918, 0]
